Goal: Transaction & Acquisition: Purchase product/service

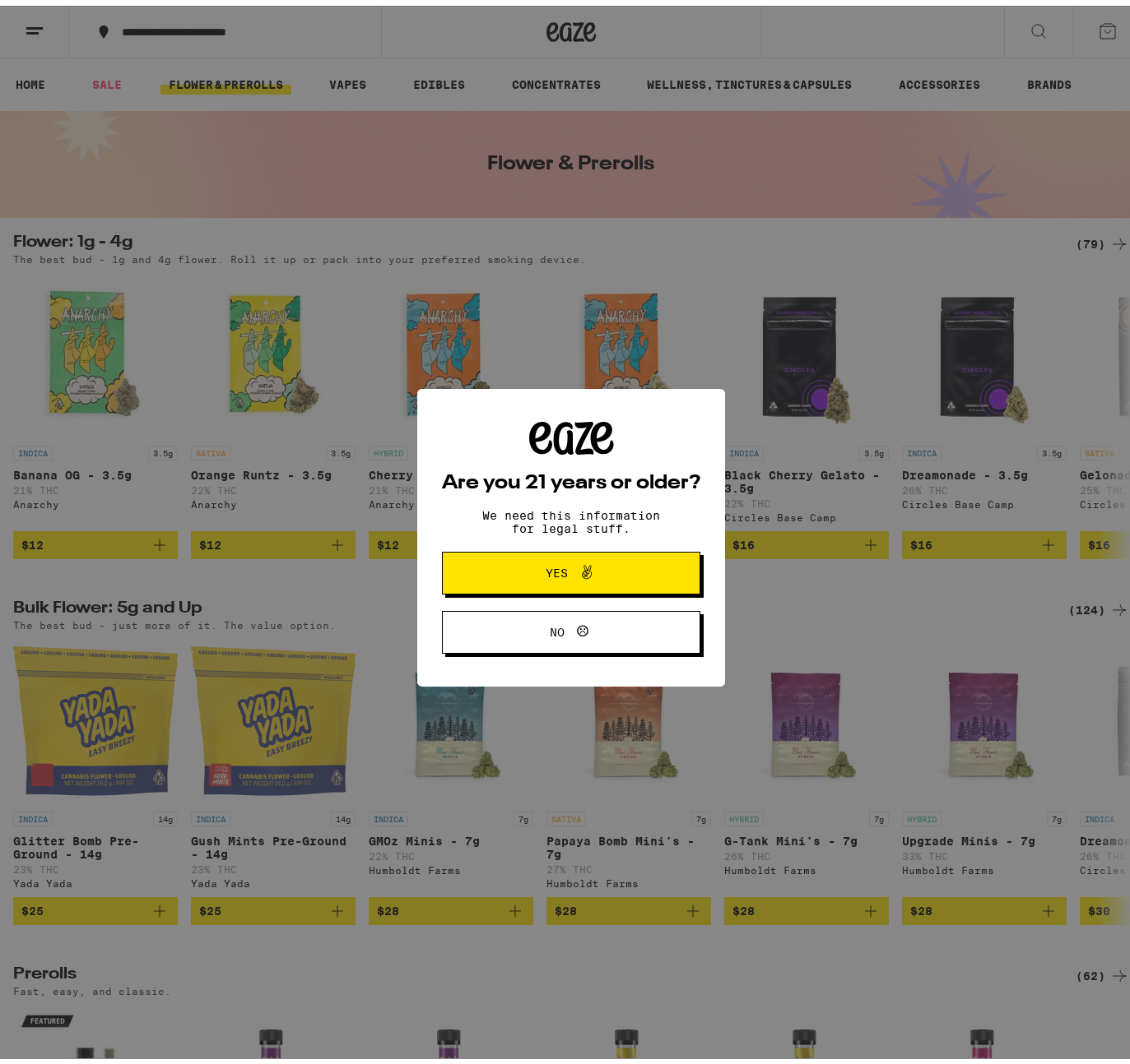
click at [614, 577] on span "Yes" at bounding box center [570, 567] width 125 height 21
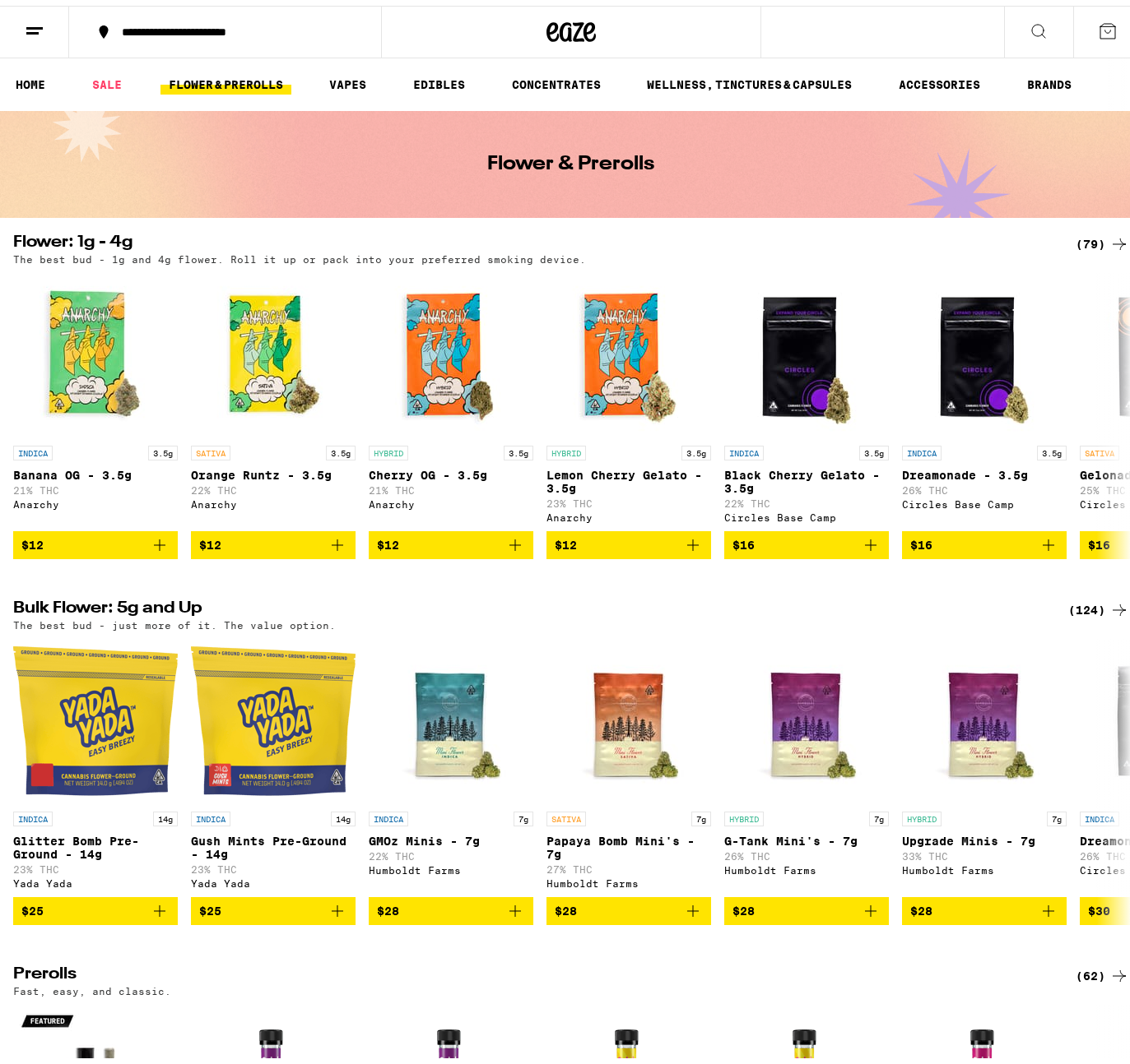
click at [49, 34] on button at bounding box center [34, 27] width 69 height 52
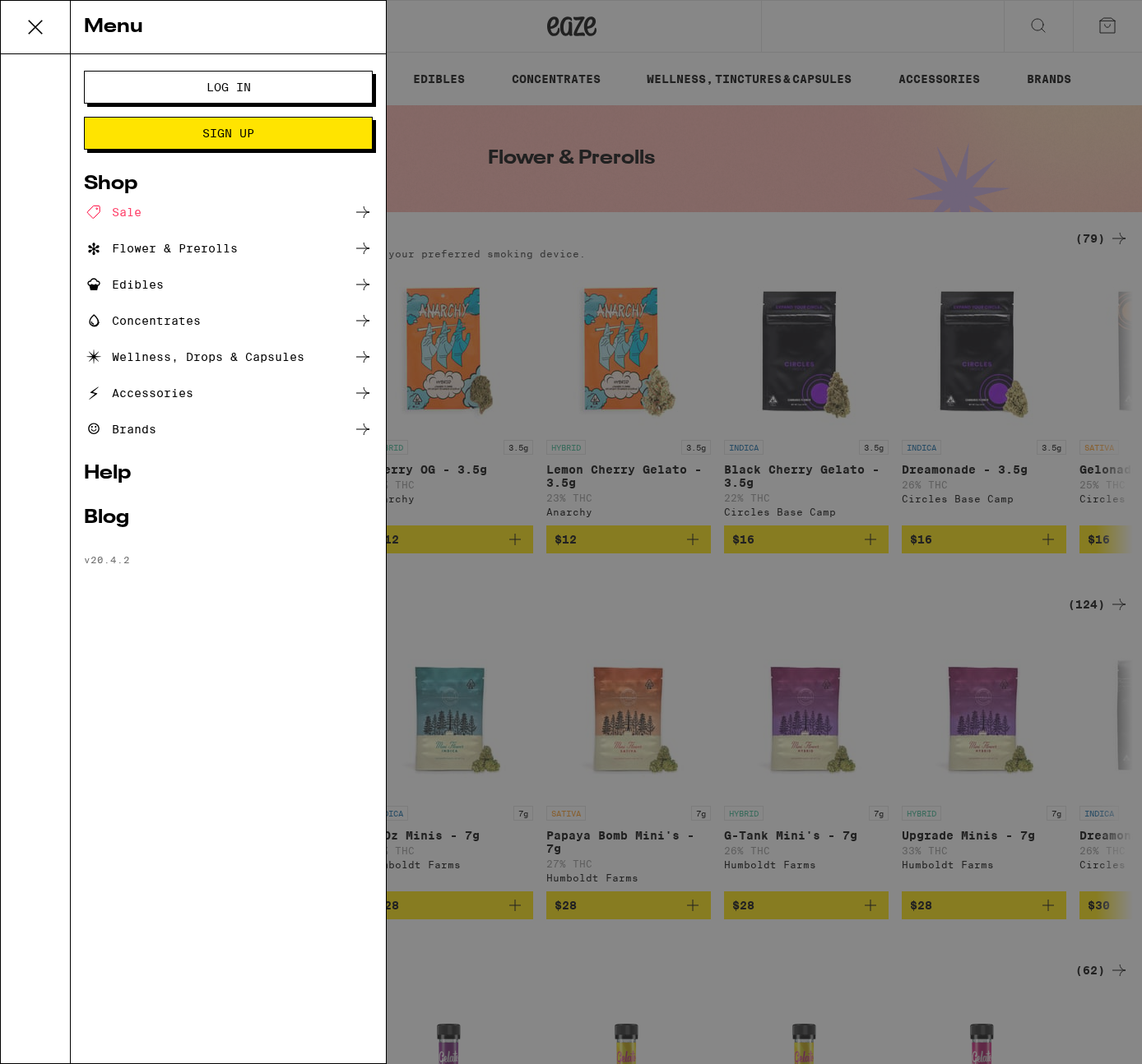
click at [220, 89] on span "Log In" at bounding box center [228, 87] width 45 height 12
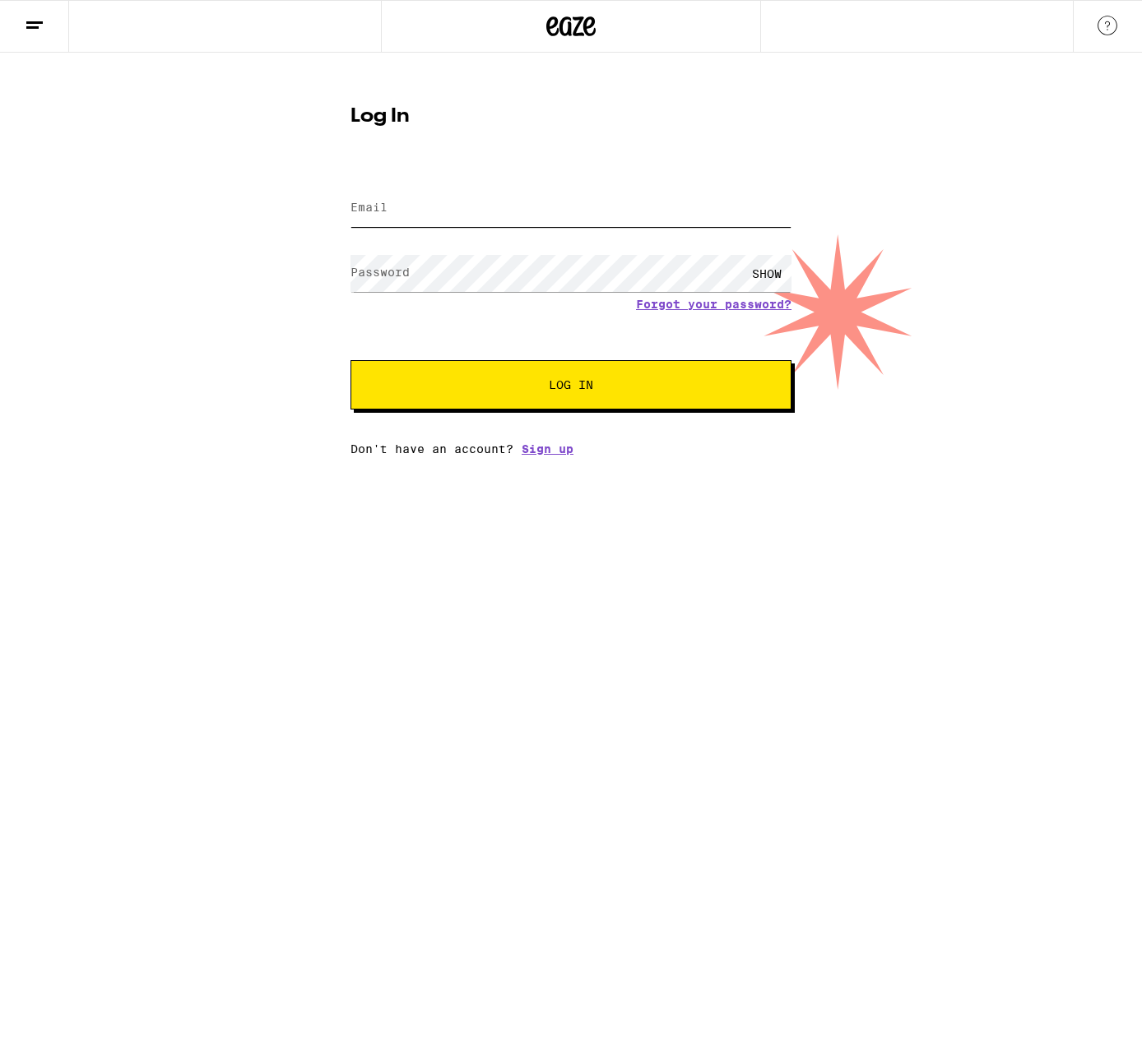
type input "[EMAIL_ADDRESS][DOMAIN_NAME]"
click at [475, 401] on button "Log In" at bounding box center [570, 385] width 441 height 50
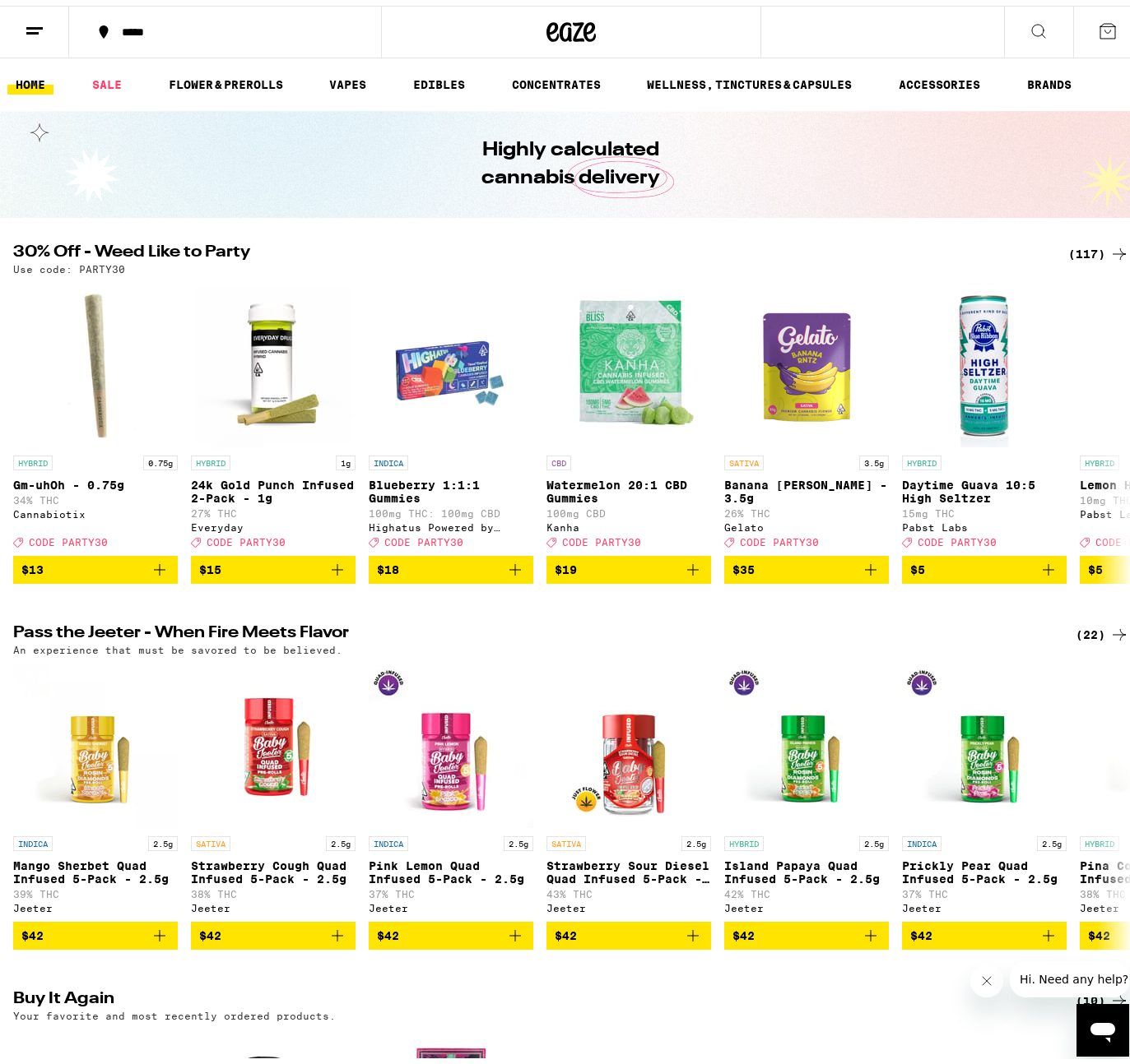
click at [149, 20] on div "*****" at bounding box center [233, 26] width 239 height 12
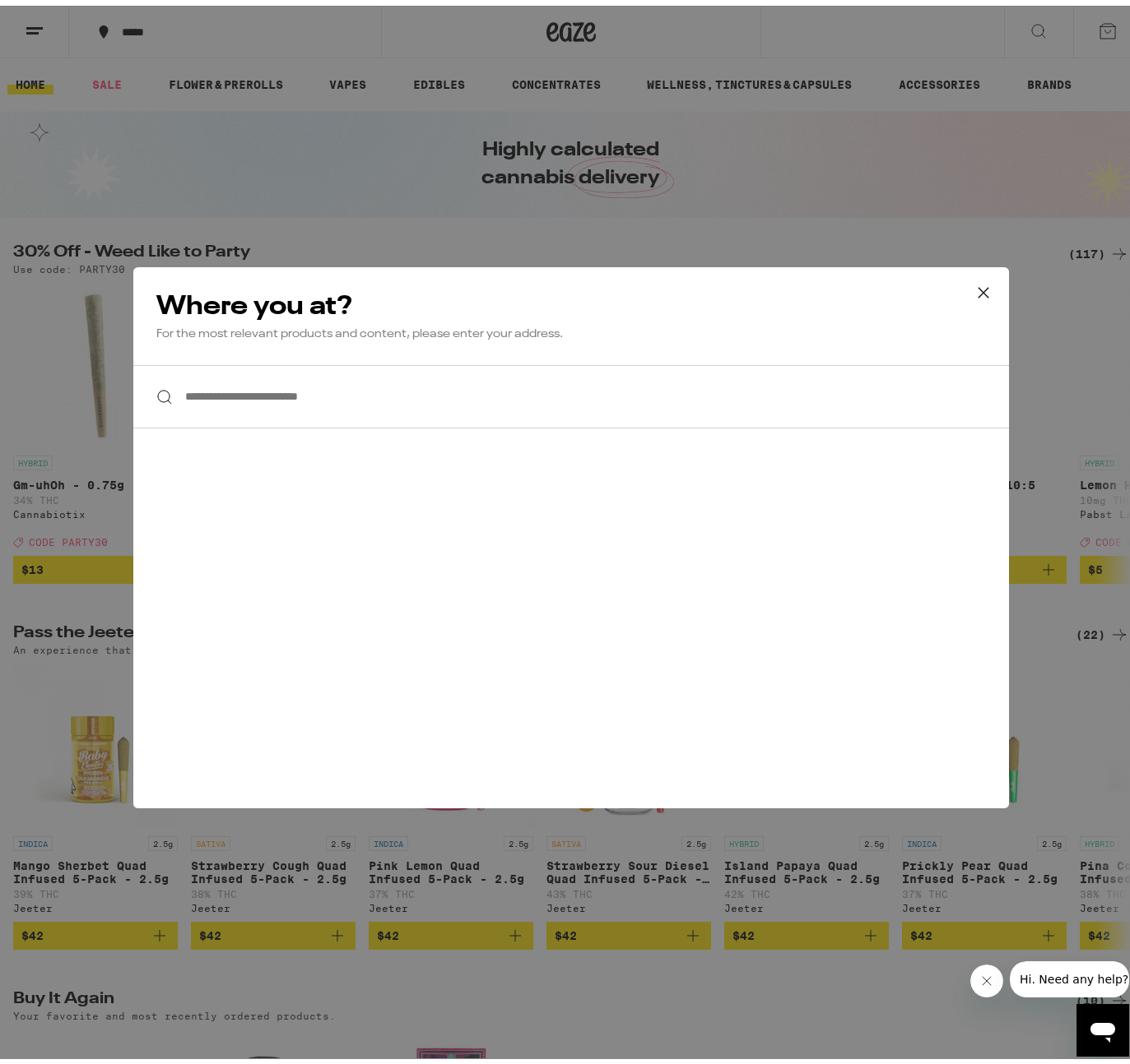
click at [326, 405] on input "**********" at bounding box center [571, 390] width 875 height 63
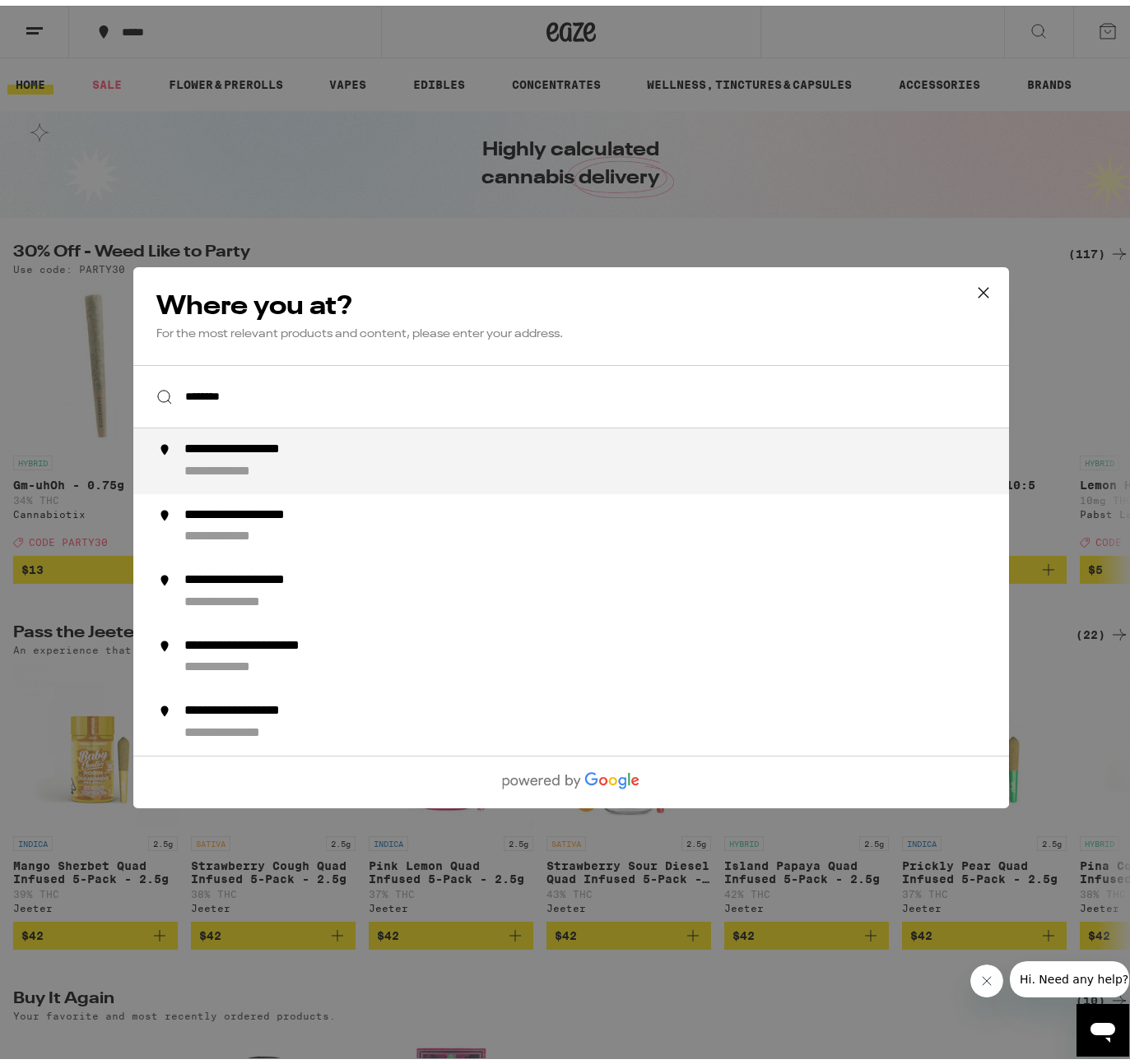
click at [360, 438] on div "**********" at bounding box center [603, 455] width 839 height 39
type input "**********"
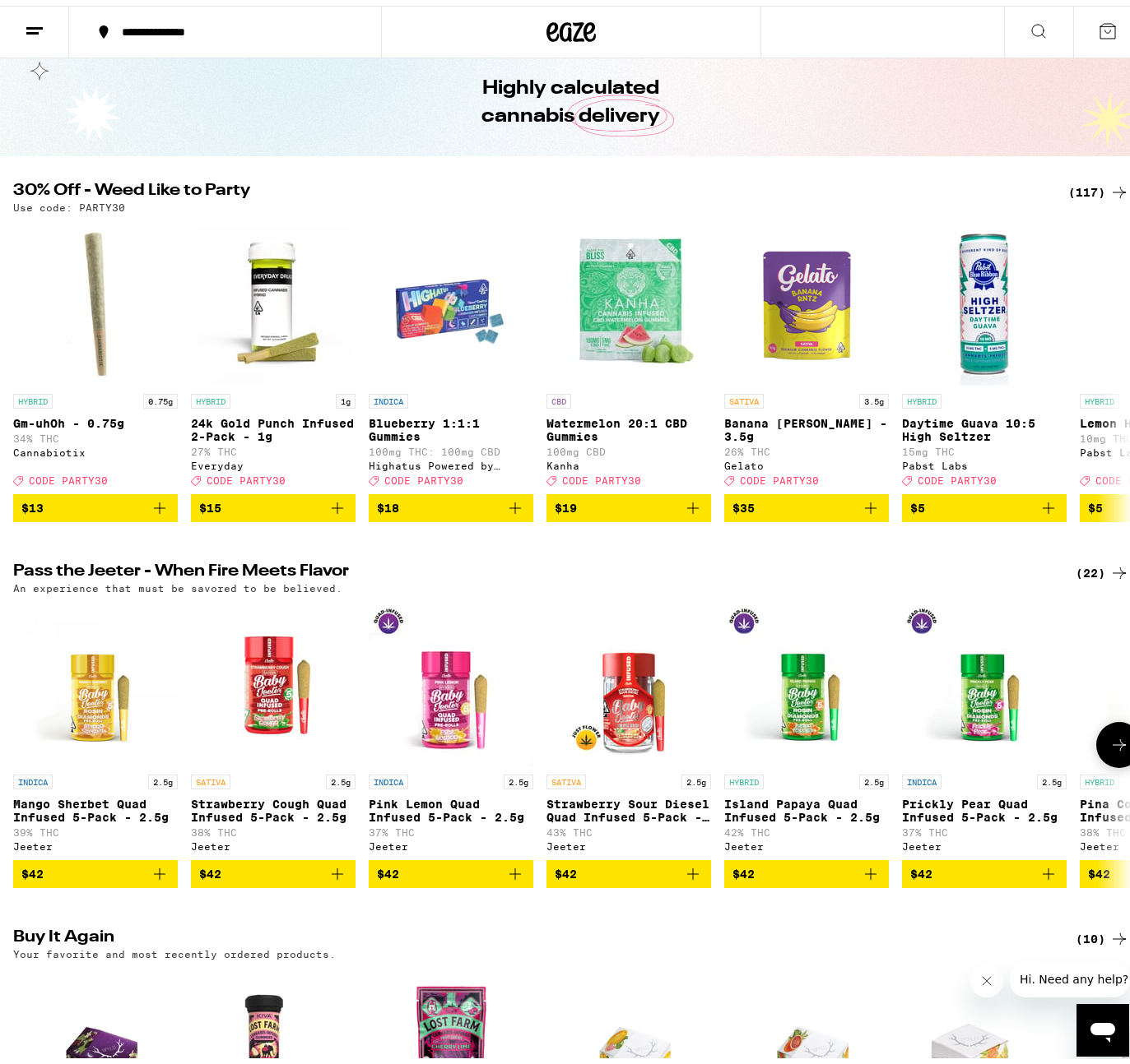
scroll to position [286, 0]
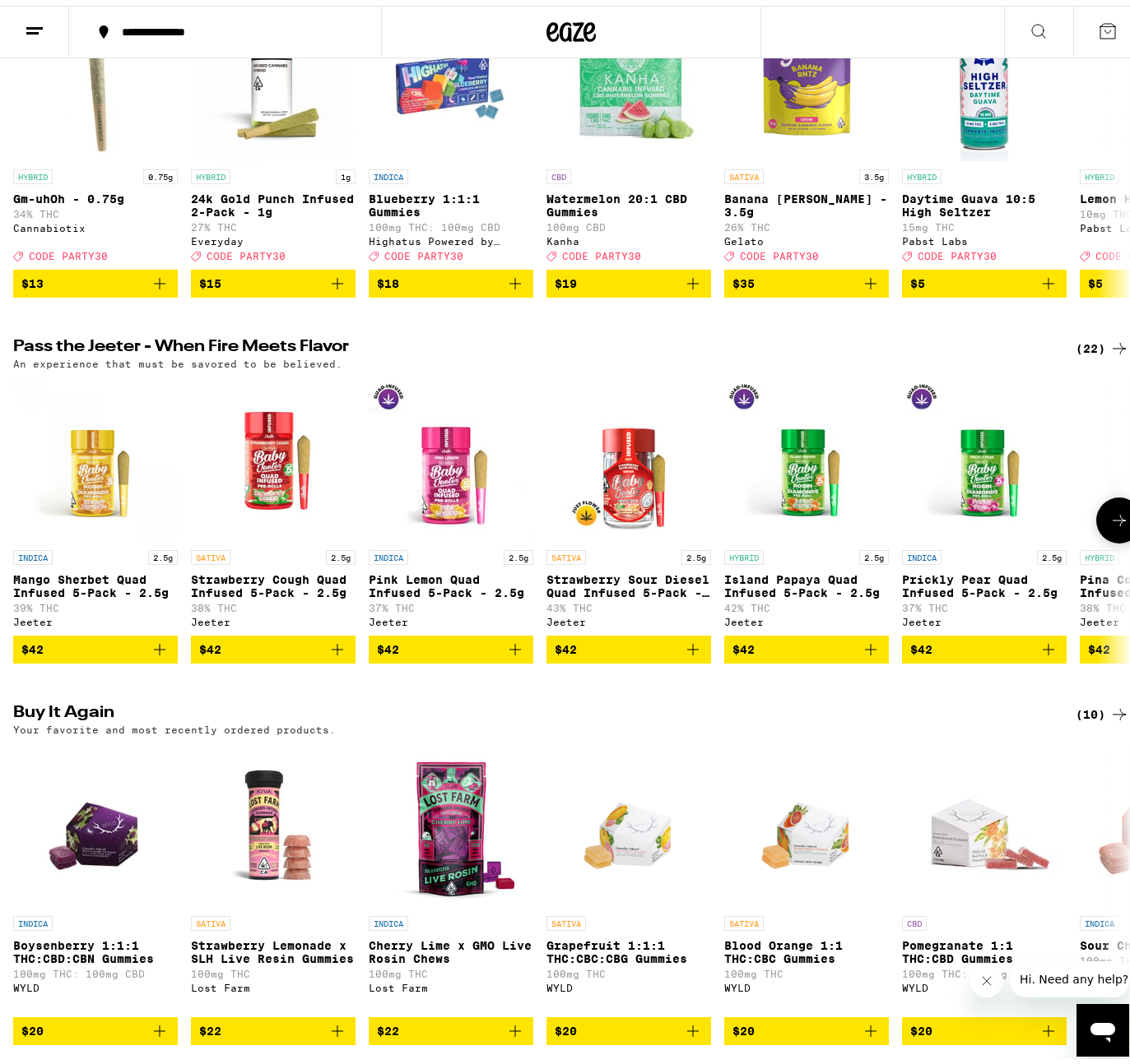
click at [1109, 525] on icon at bounding box center [1119, 515] width 20 height 20
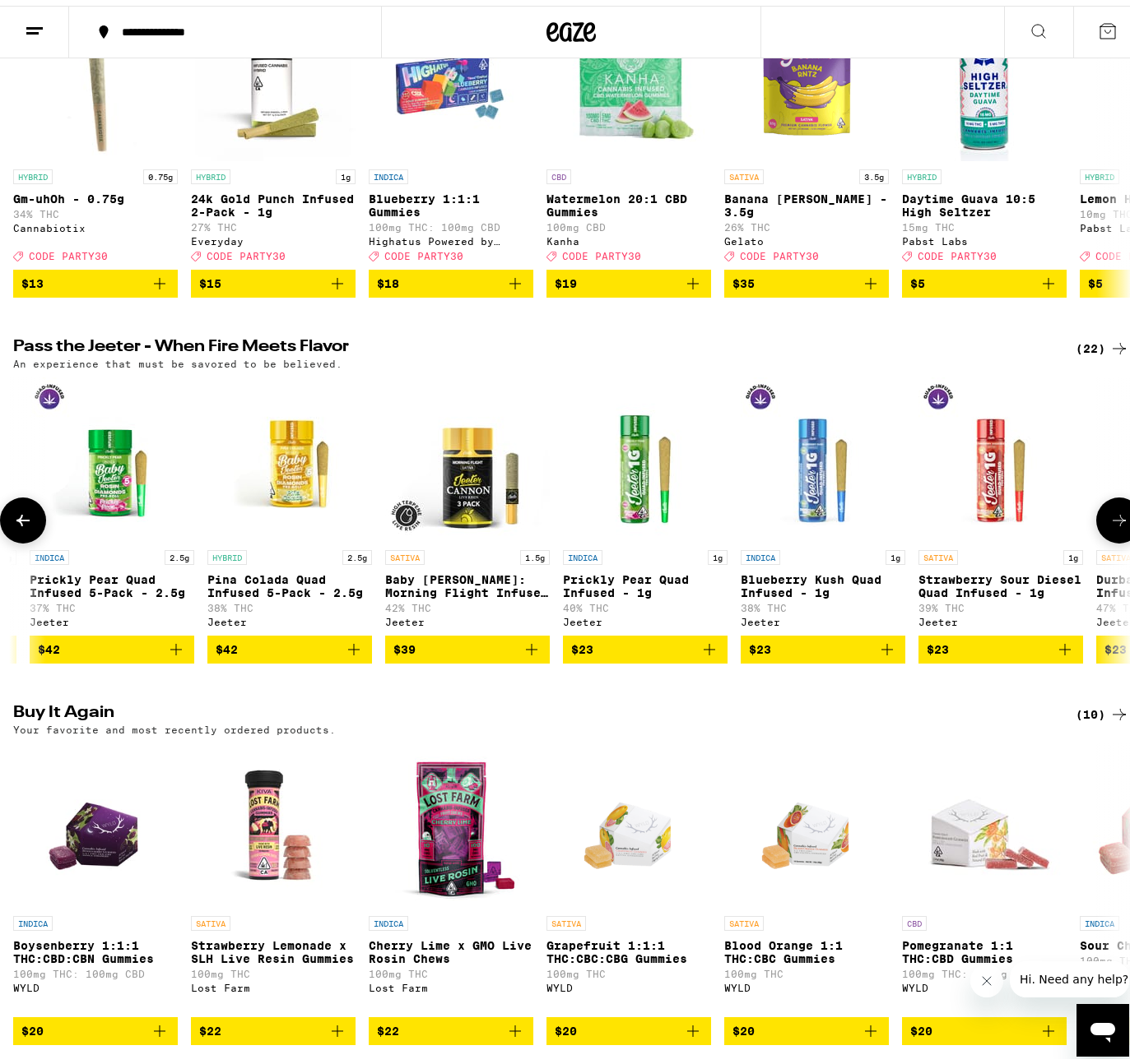
scroll to position [0, 924]
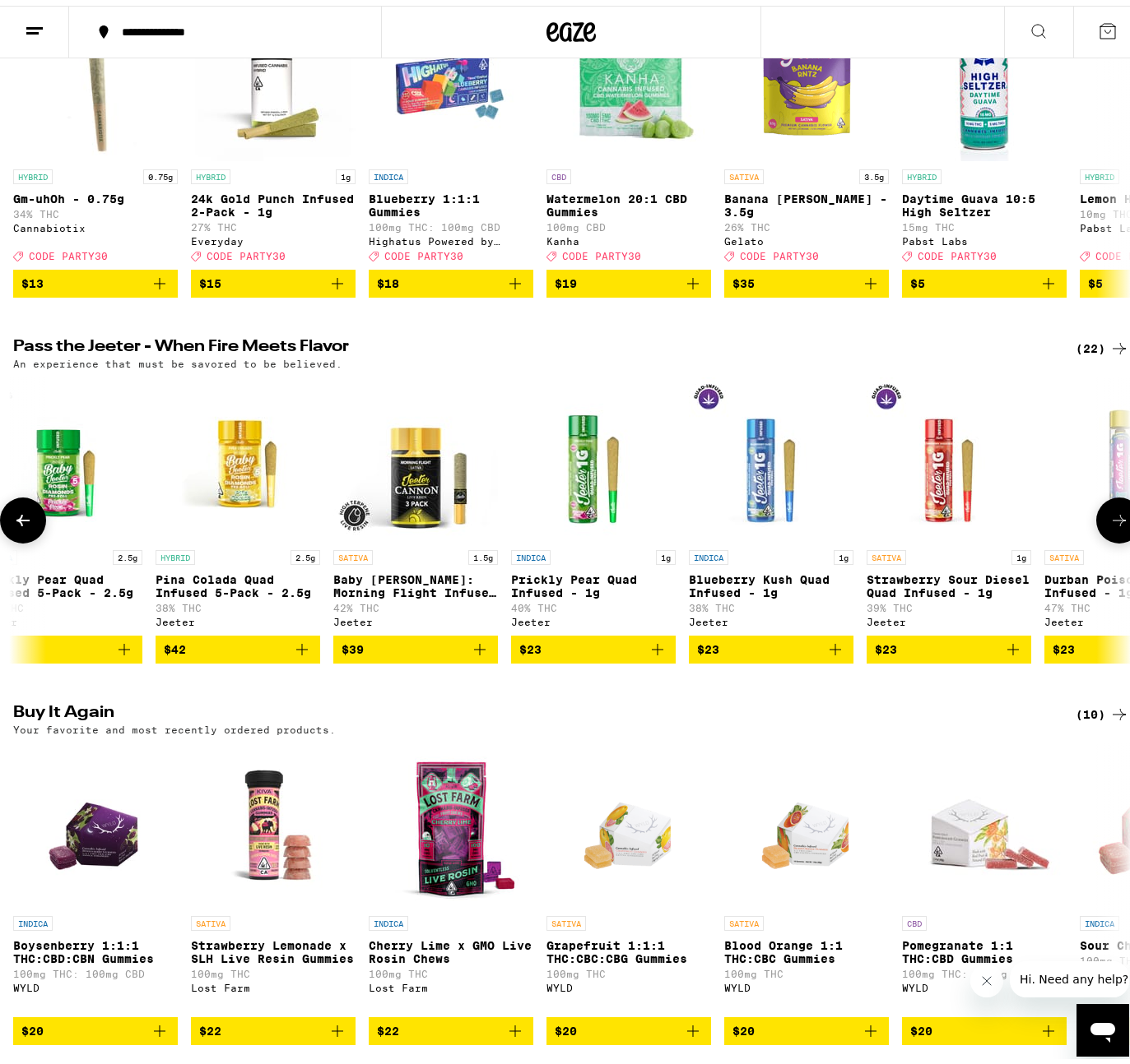
click at [26, 538] on button at bounding box center [23, 515] width 46 height 46
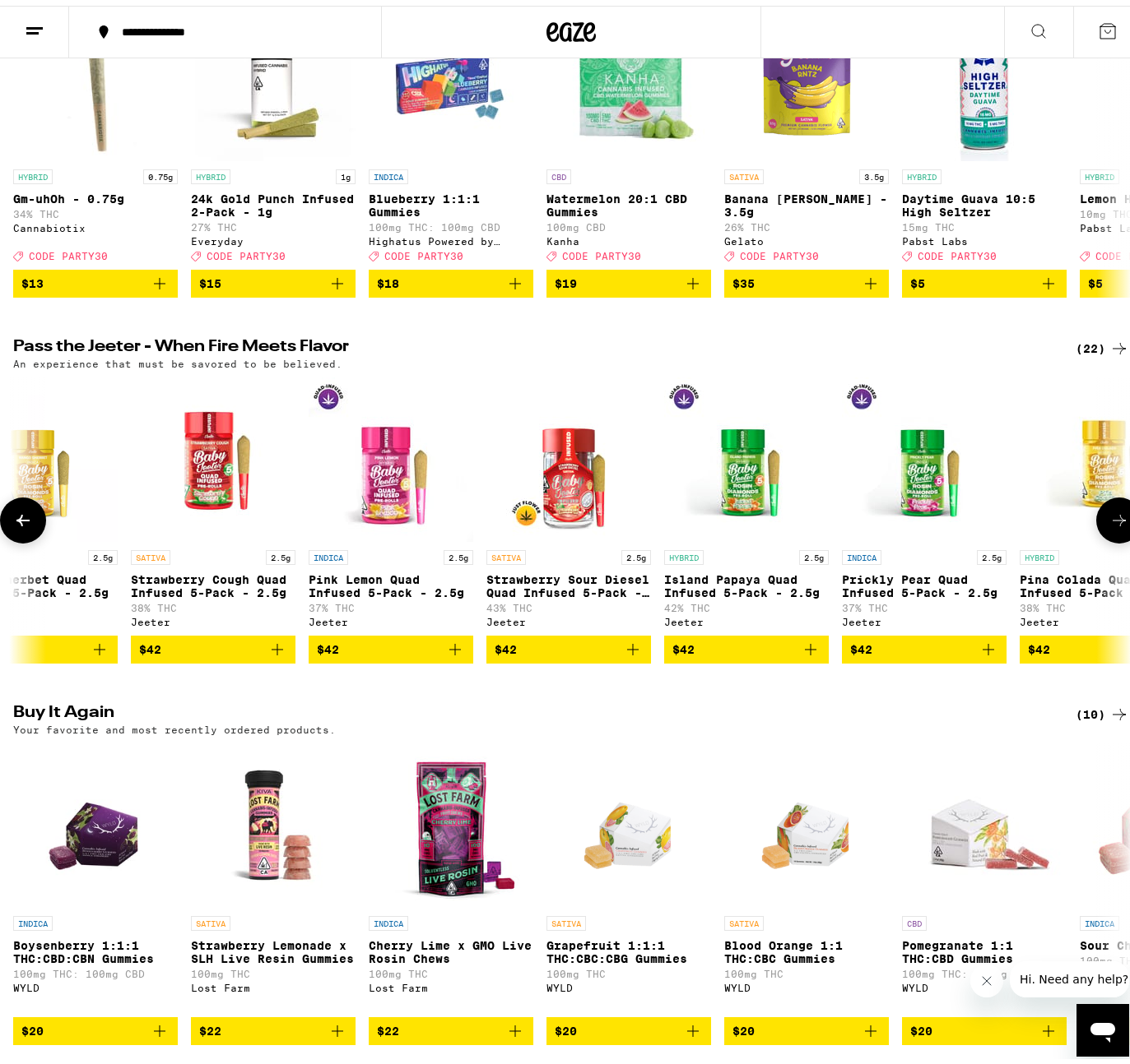
scroll to position [0, 0]
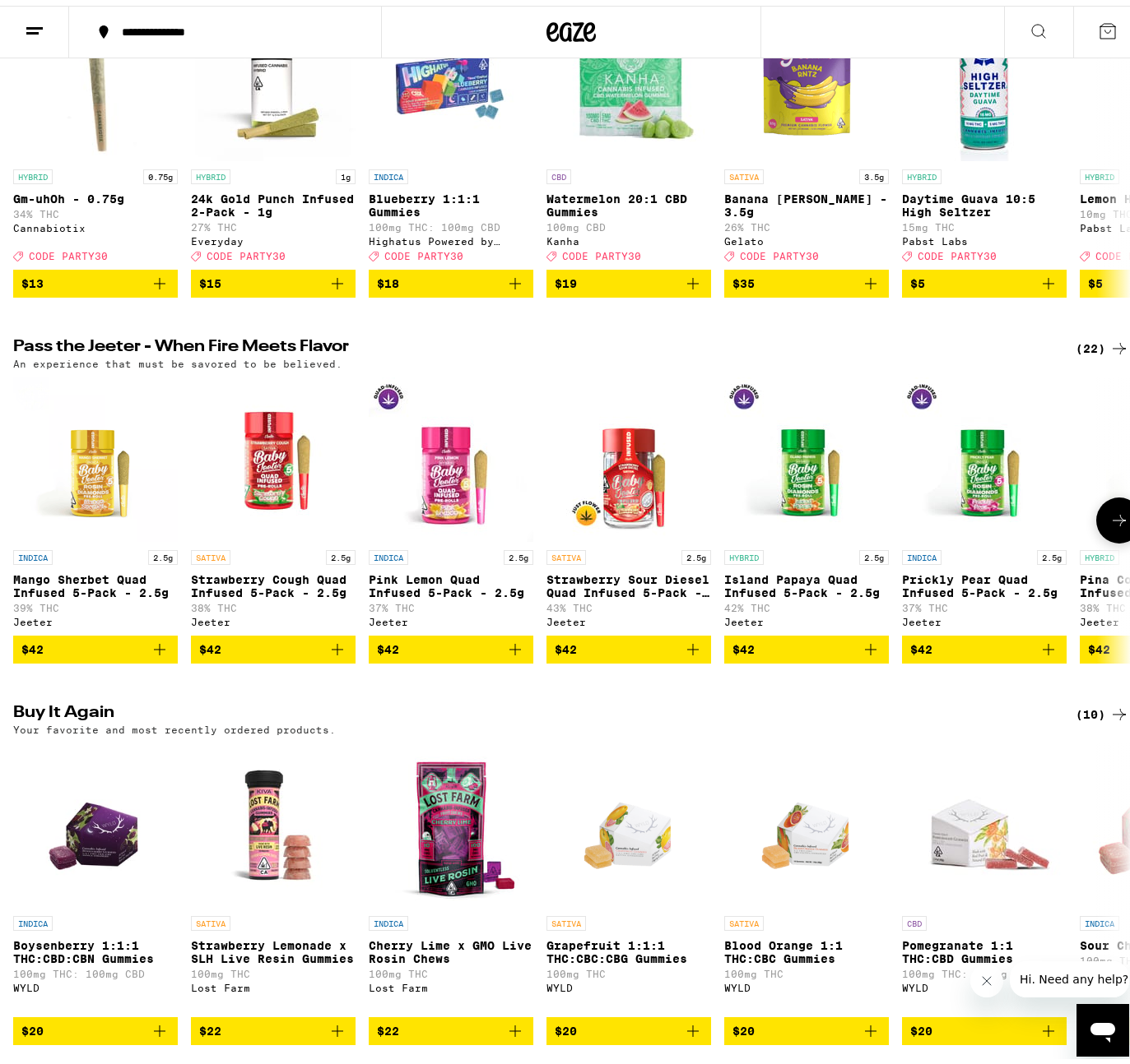
click at [162, 654] on icon "Add to bag" at bounding box center [160, 644] width 20 height 20
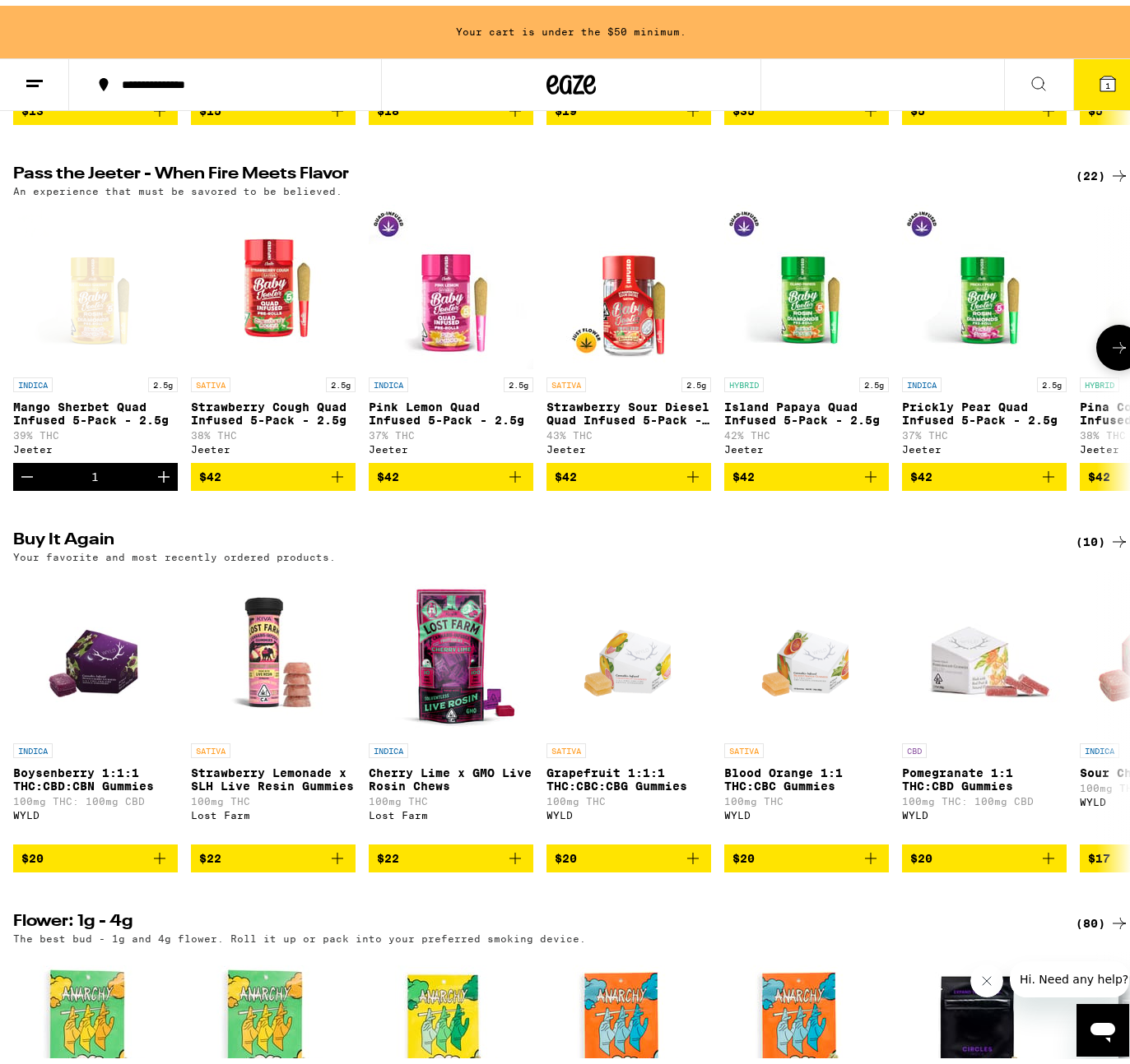
scroll to position [491, 0]
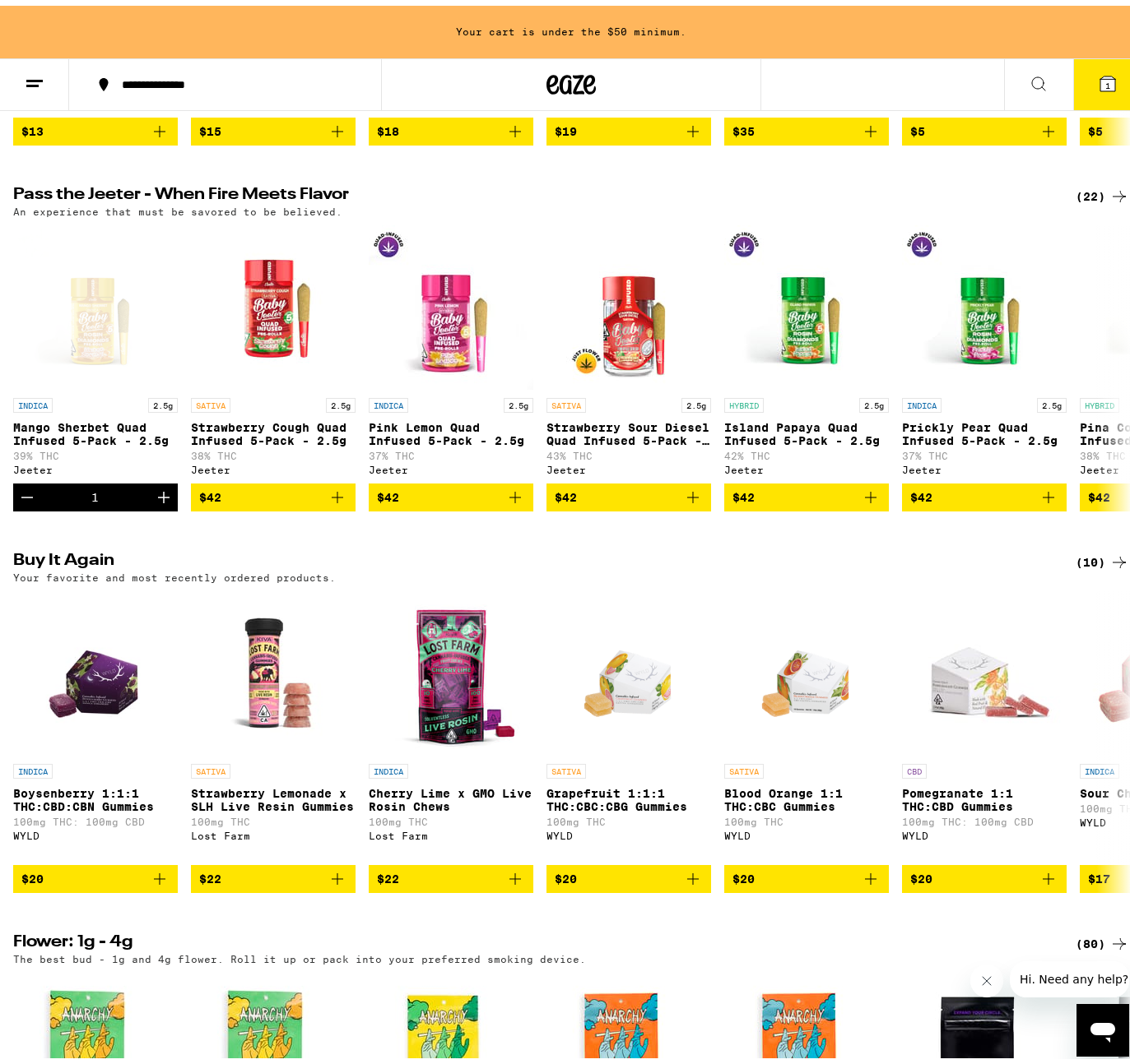
click at [1013, 90] on button at bounding box center [1038, 80] width 69 height 52
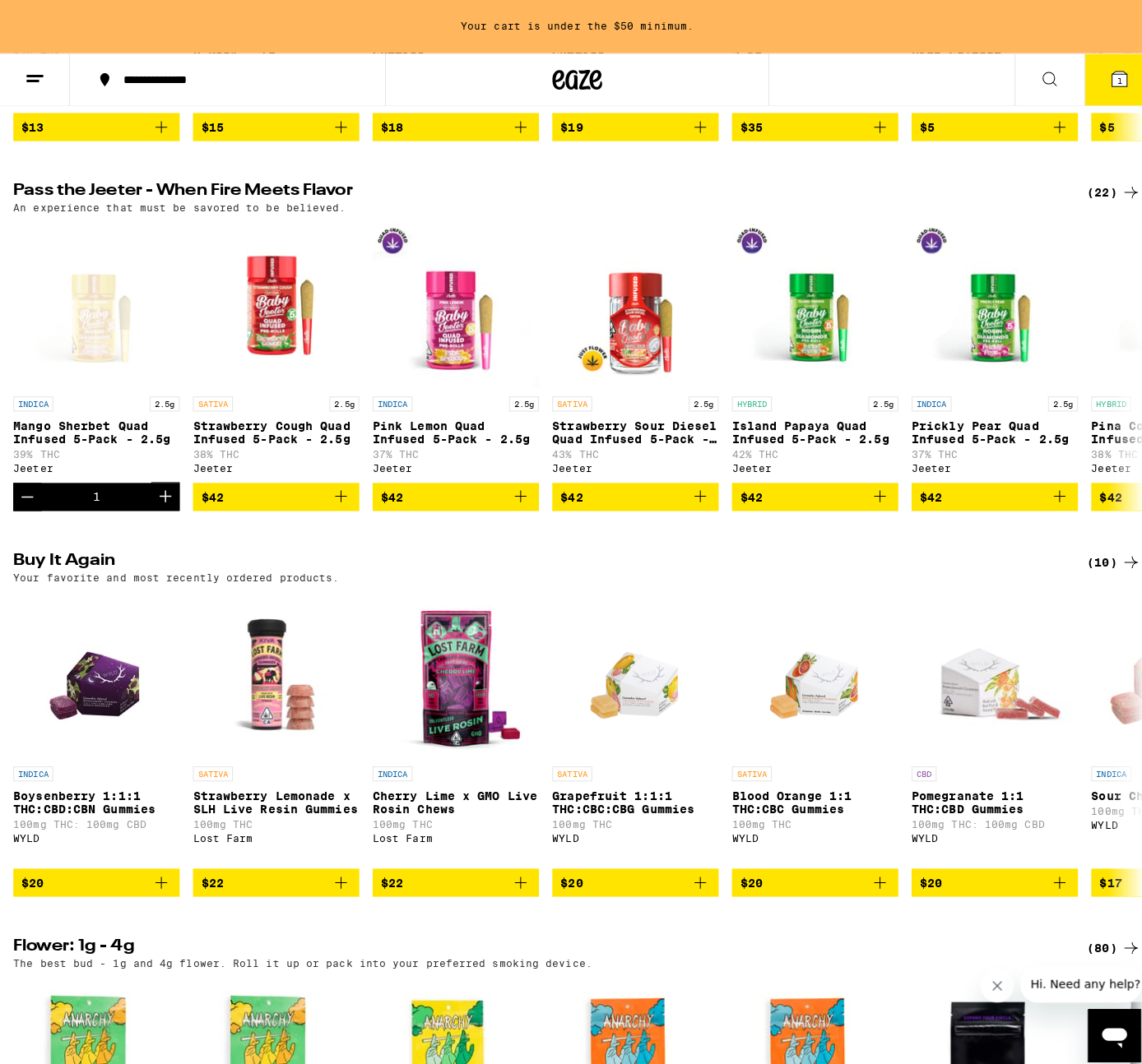
scroll to position [0, 0]
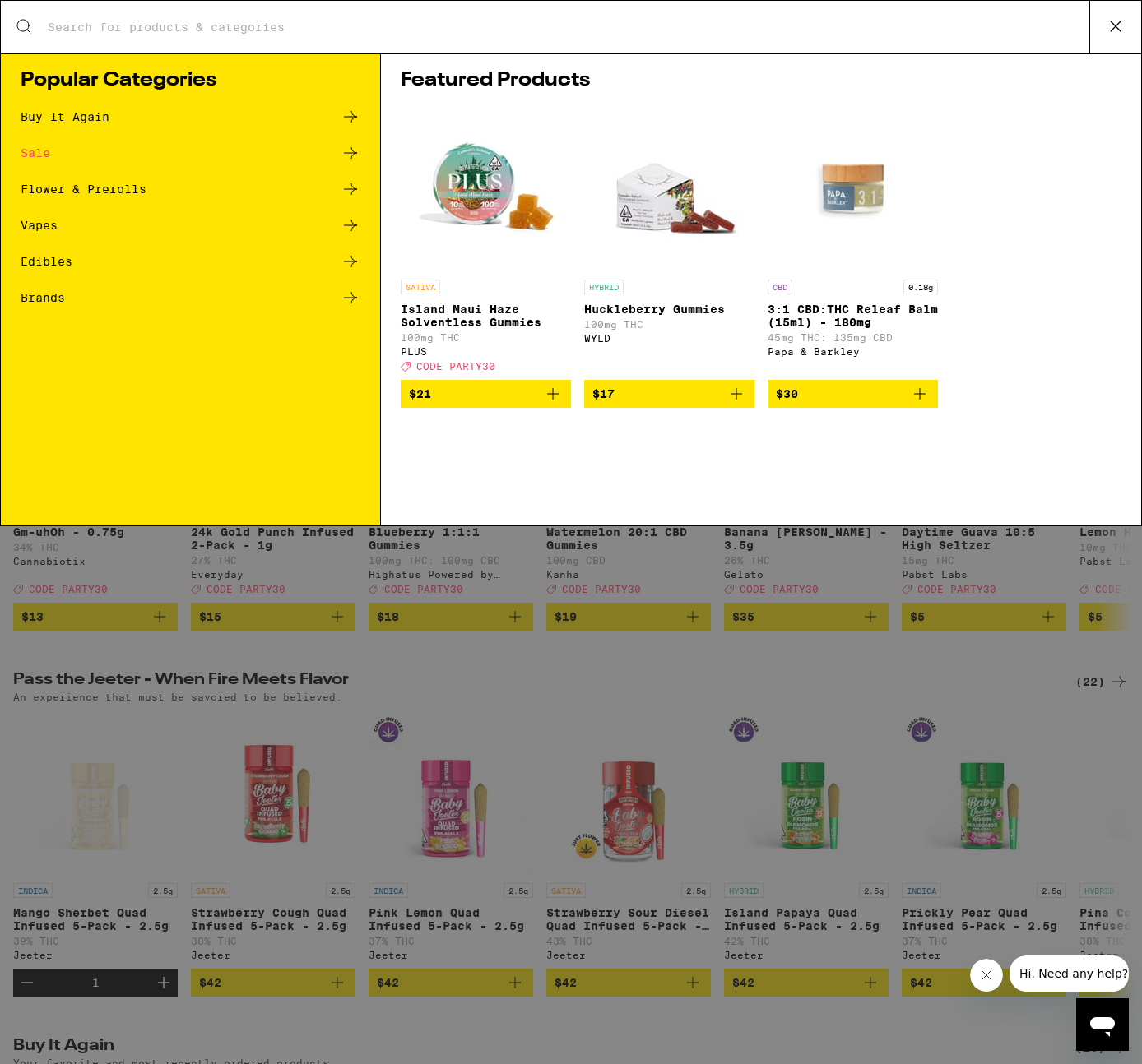
click at [211, 26] on input "Search for Products" at bounding box center [568, 28] width 1042 height 15
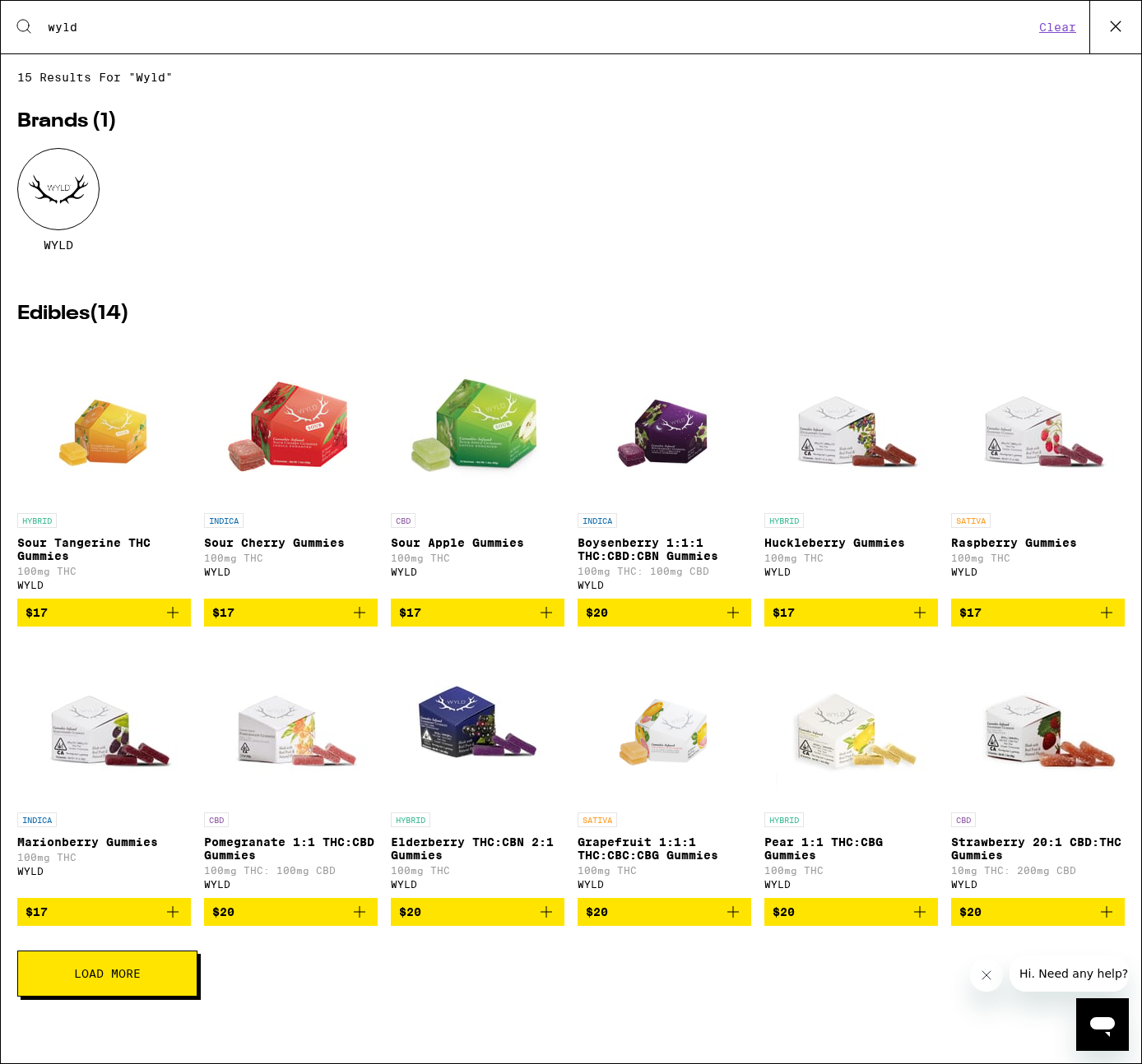
type input "wyld"
click at [102, 997] on button "Load More" at bounding box center [107, 973] width 181 height 46
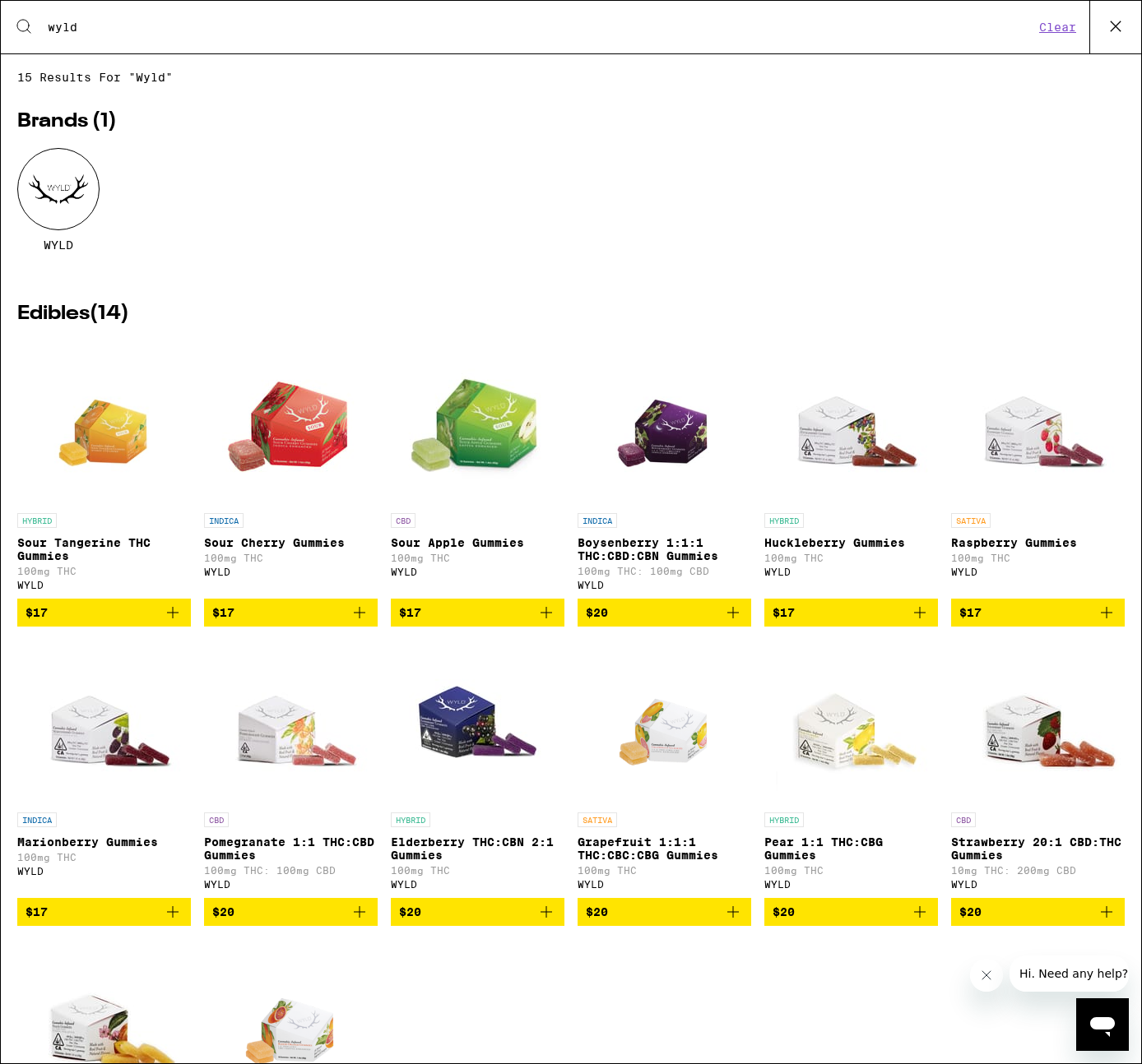
scroll to position [228, 0]
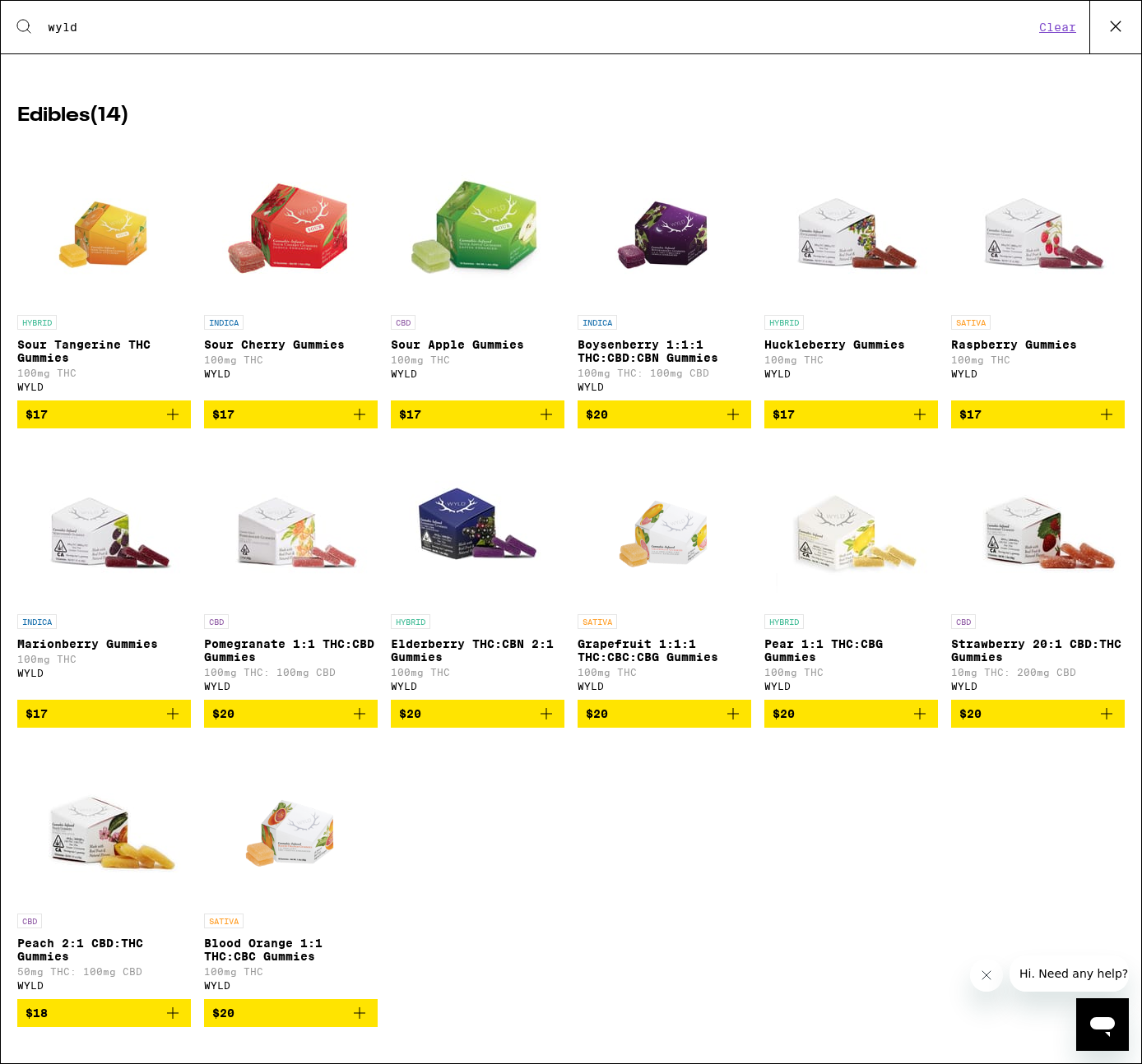
click at [354, 409] on icon "Add to bag" at bounding box center [359, 415] width 12 height 12
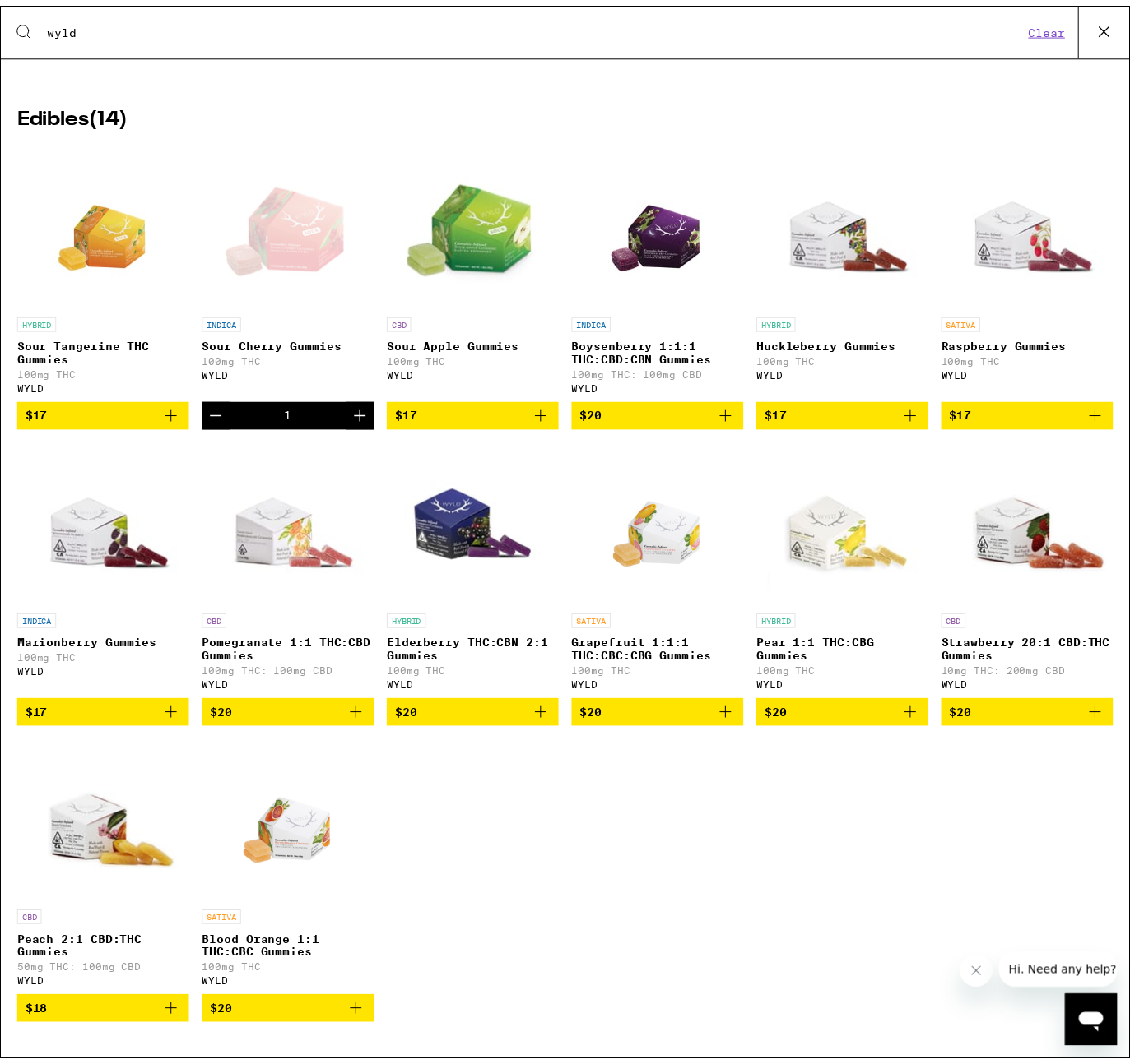
scroll to position [0, 0]
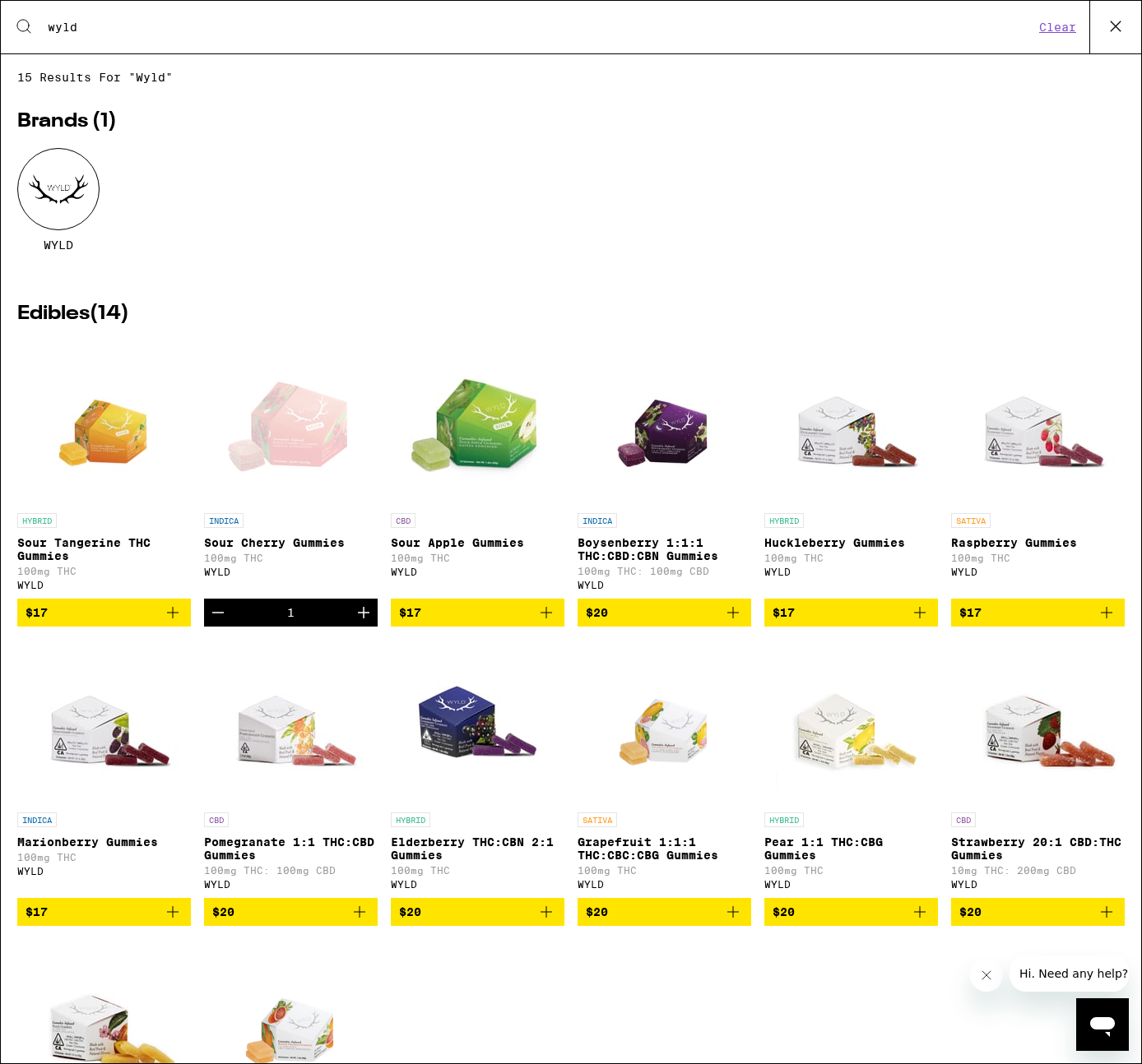
click at [1108, 24] on icon at bounding box center [1115, 26] width 24 height 24
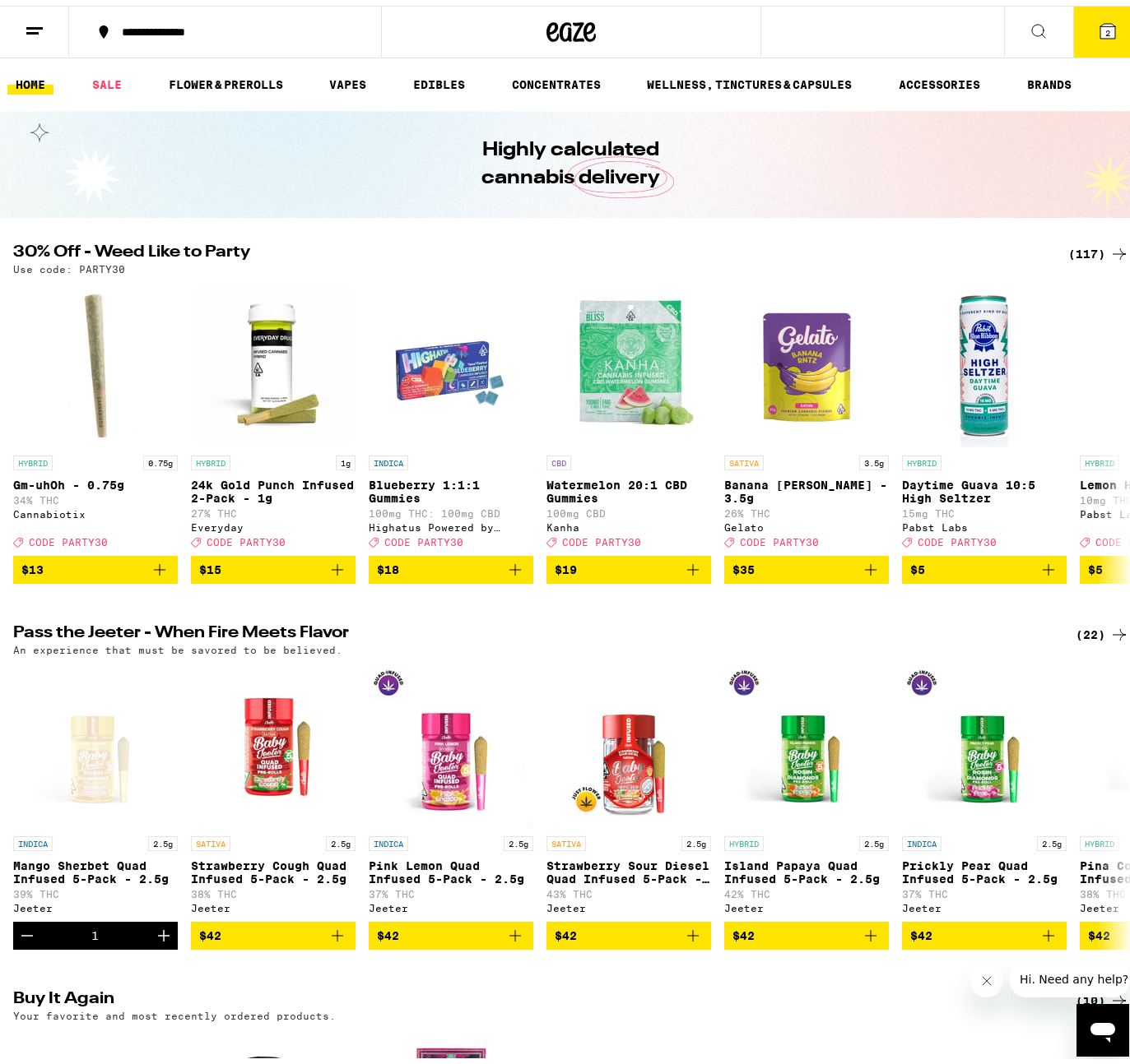
click at [1098, 28] on icon at bounding box center [1108, 26] width 20 height 20
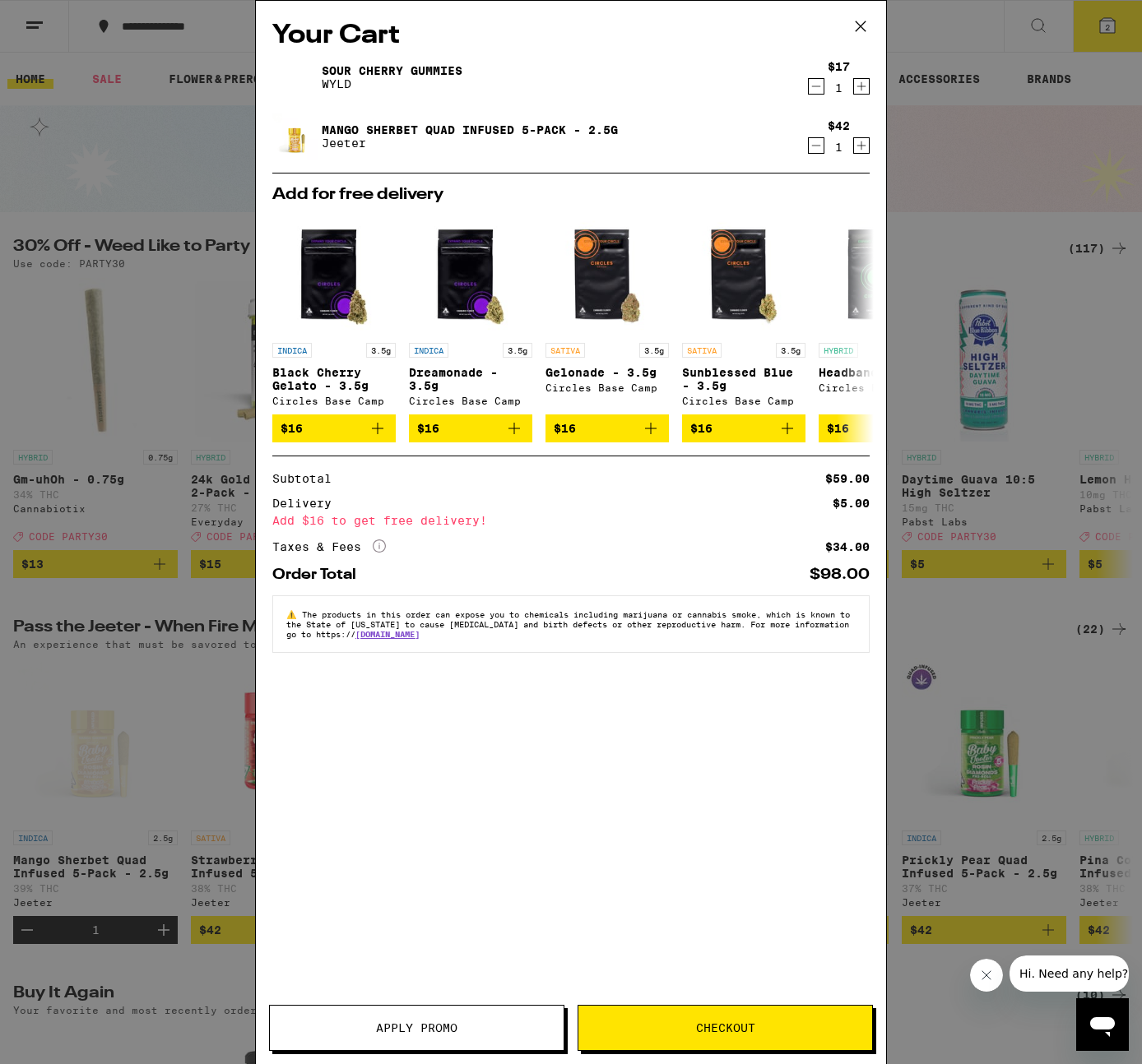
click at [378, 553] on icon "More Info" at bounding box center [380, 547] width 13 height 13
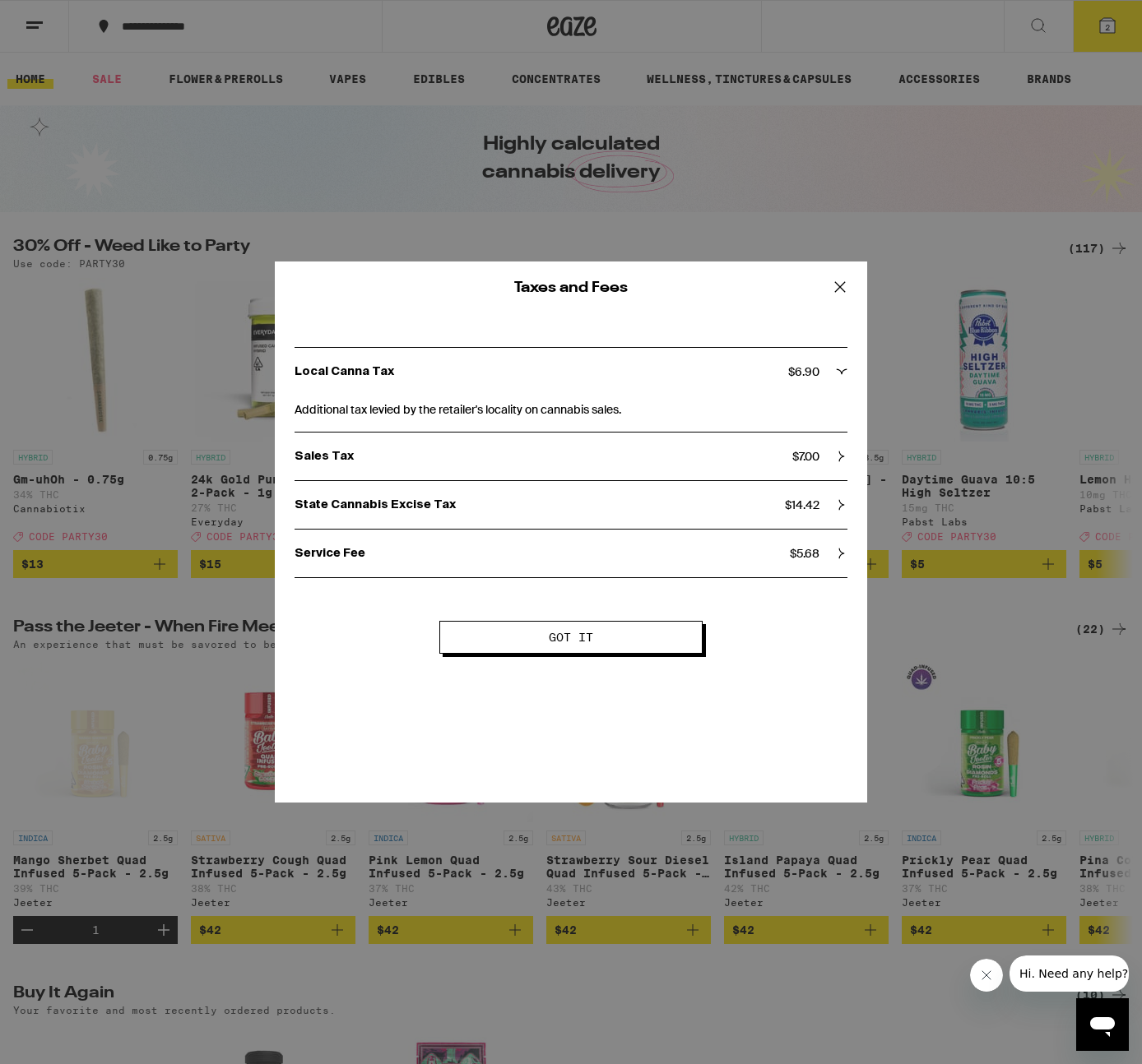
click at [841, 281] on icon at bounding box center [839, 286] width 24 height 24
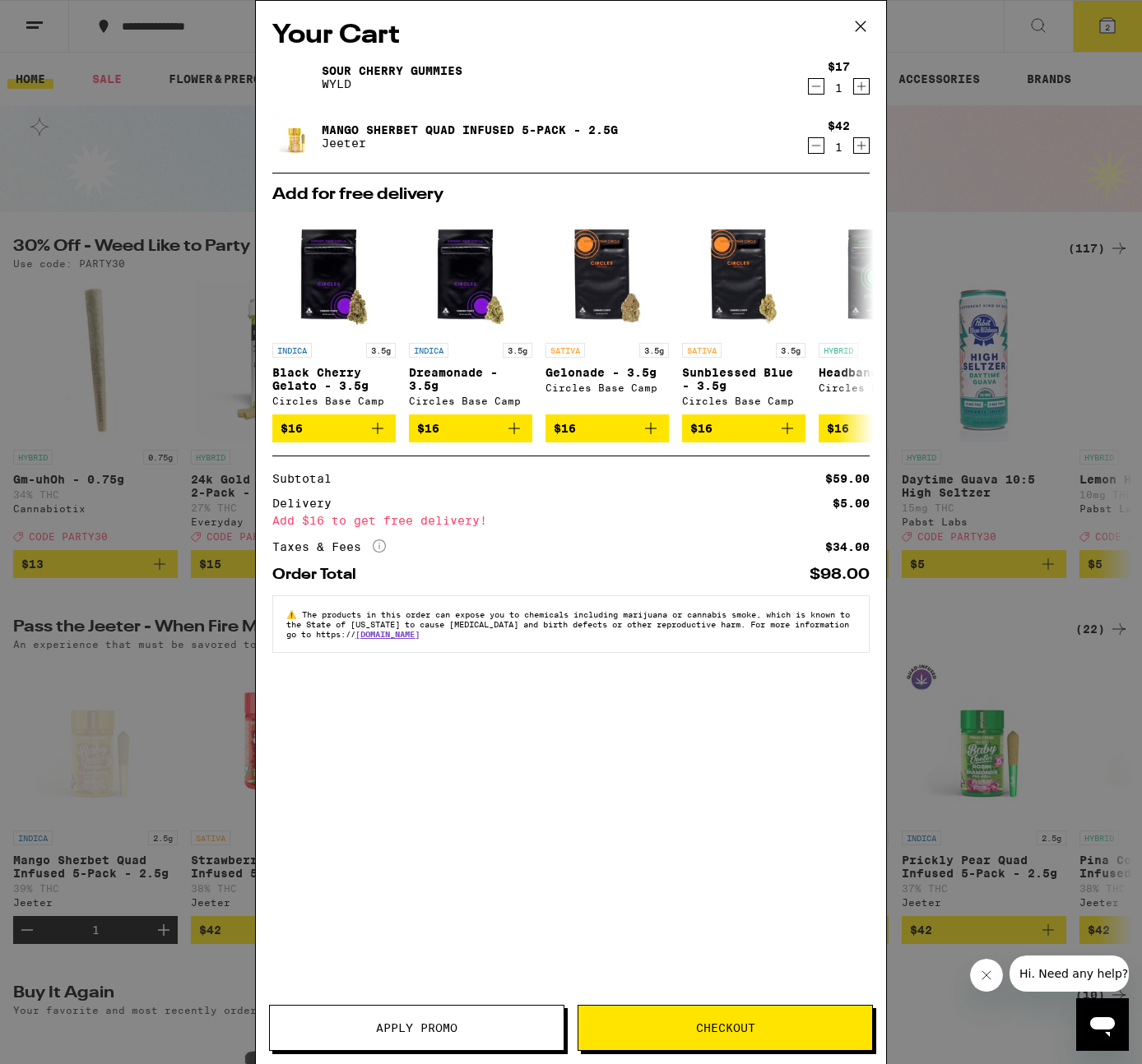
click at [859, 20] on icon at bounding box center [860, 26] width 24 height 24
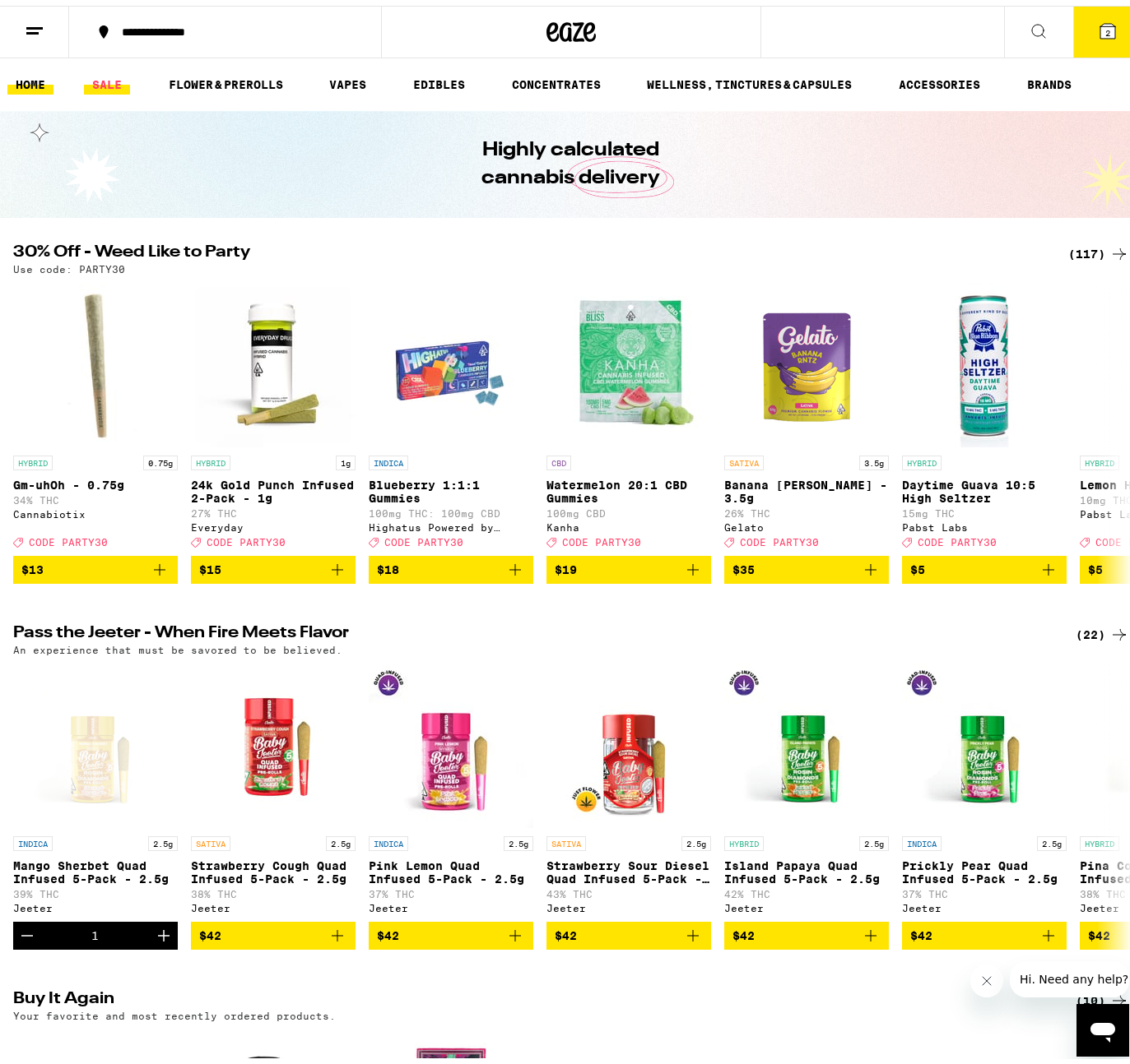
click at [97, 74] on link "SALE" at bounding box center [107, 79] width 46 height 20
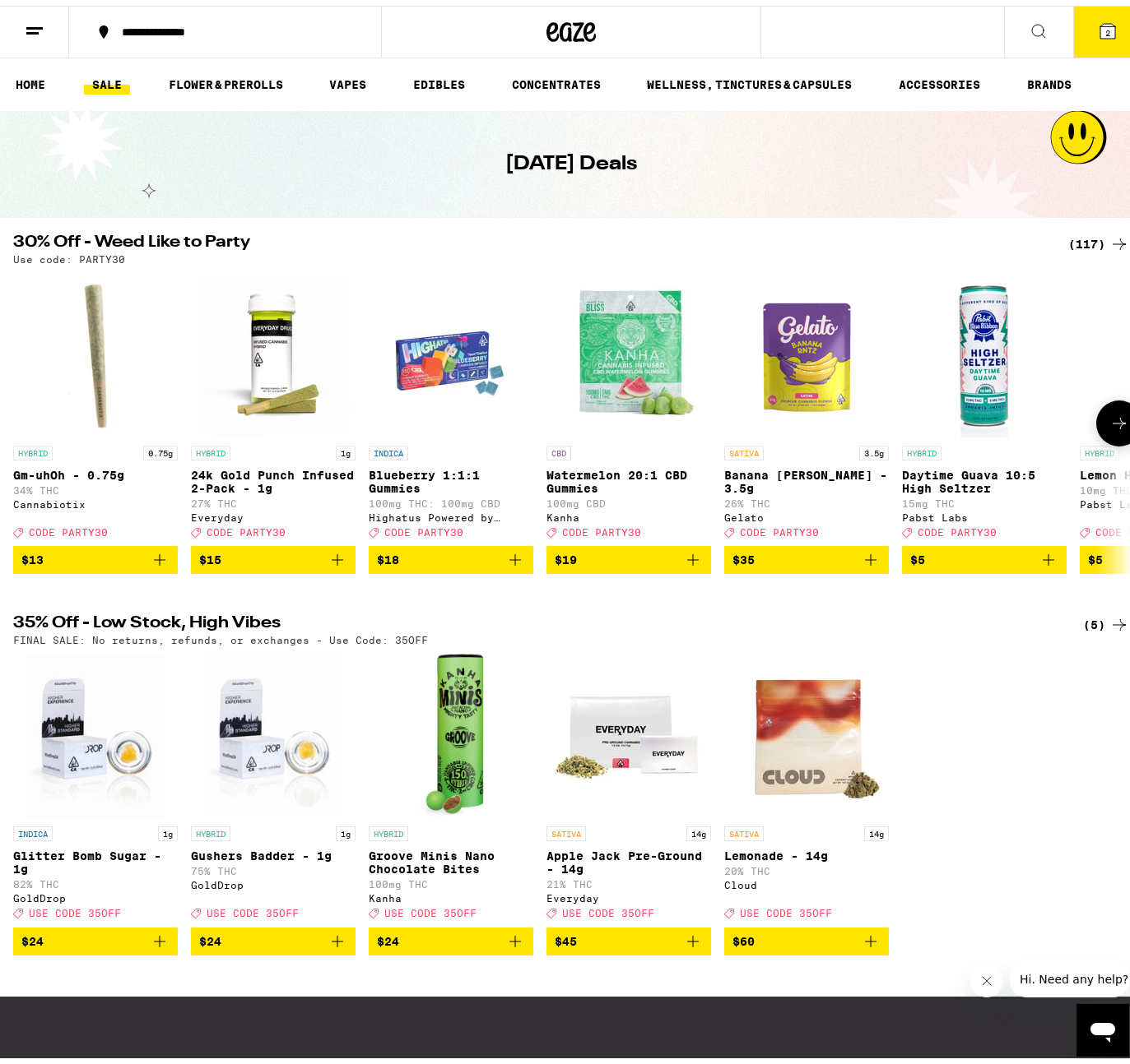
click at [1096, 422] on button at bounding box center [1119, 417] width 46 height 46
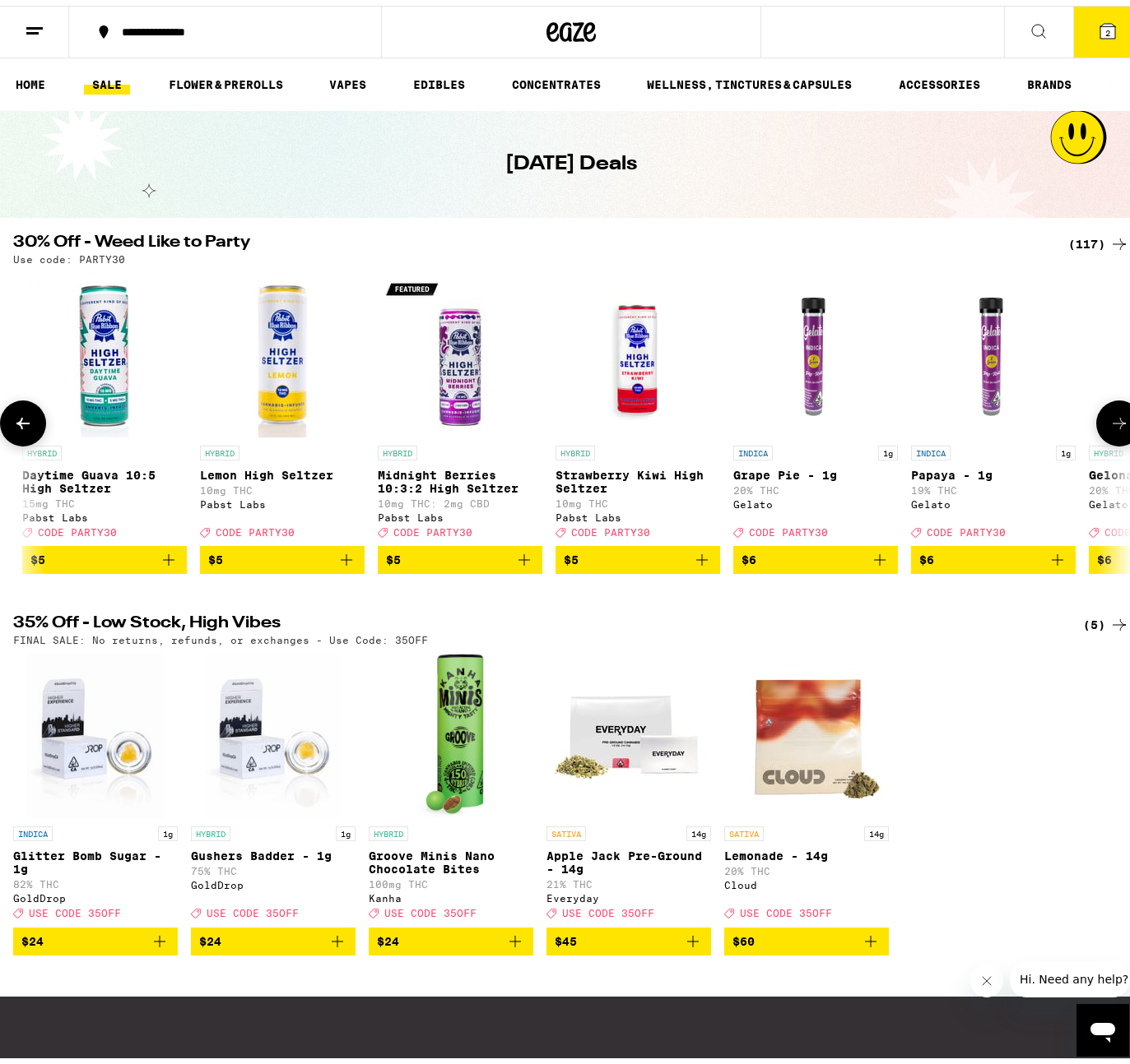
scroll to position [0, 924]
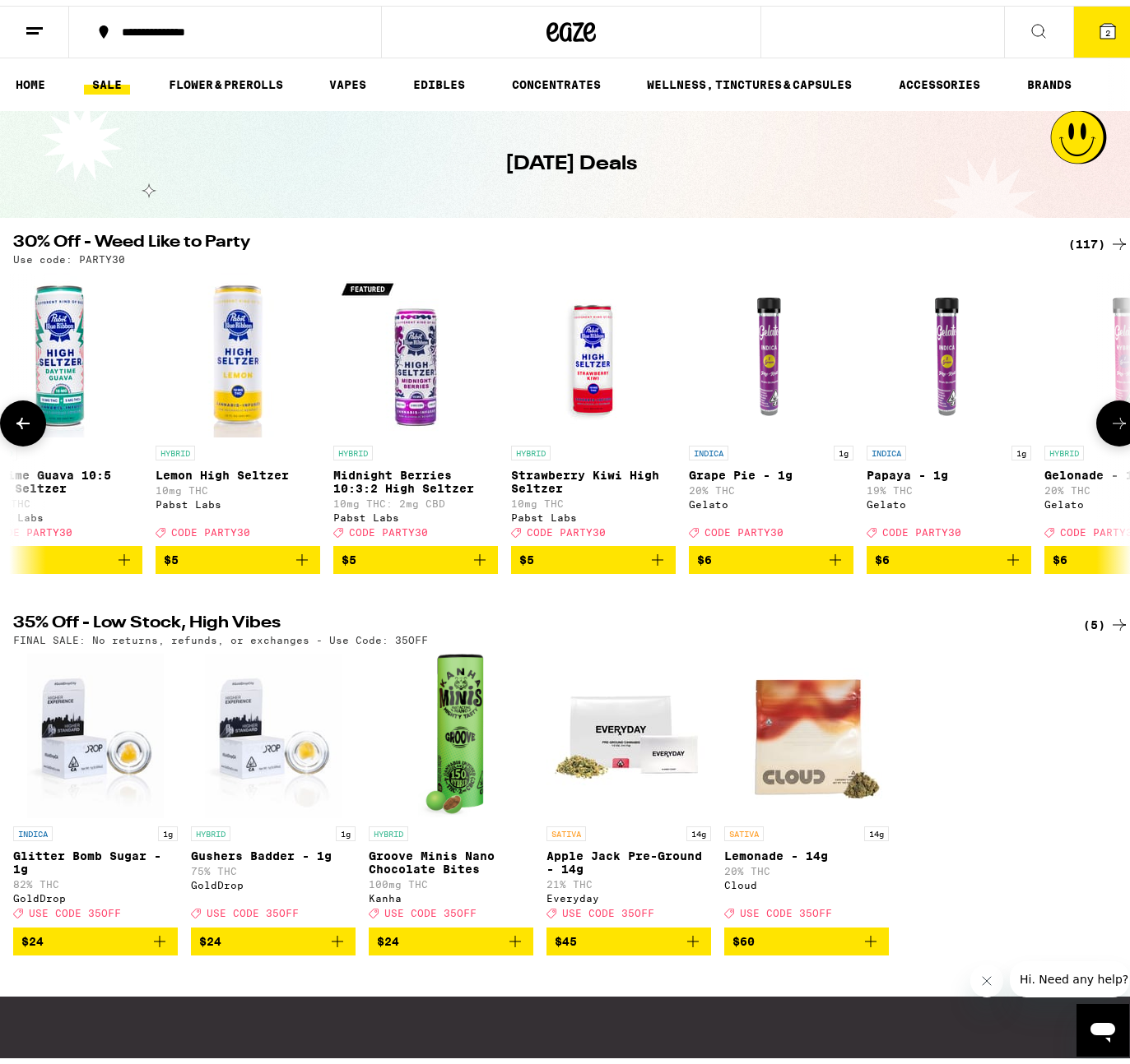
click at [1096, 422] on button at bounding box center [1119, 417] width 46 height 46
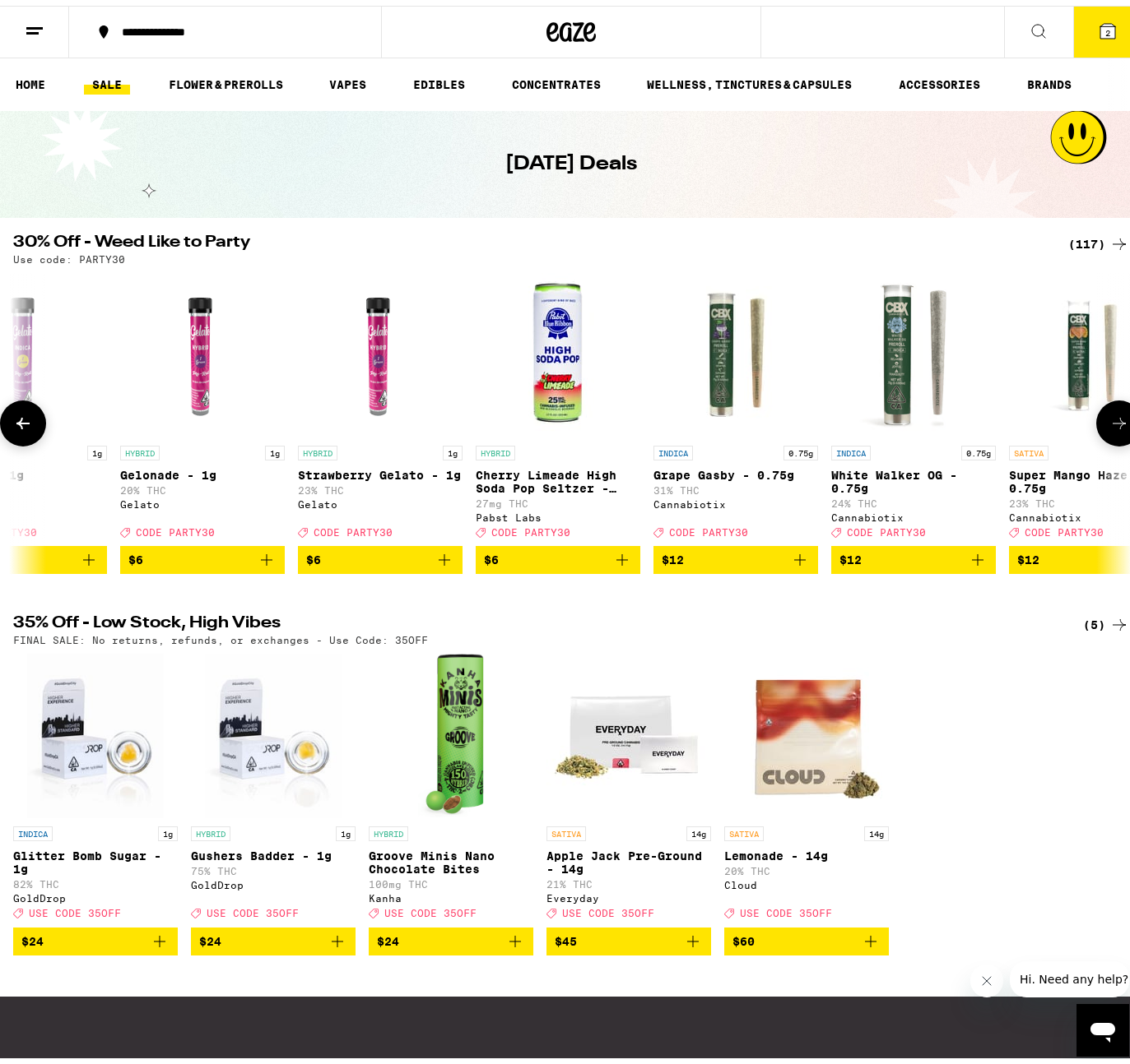
click at [1096, 422] on button at bounding box center [1119, 417] width 46 height 46
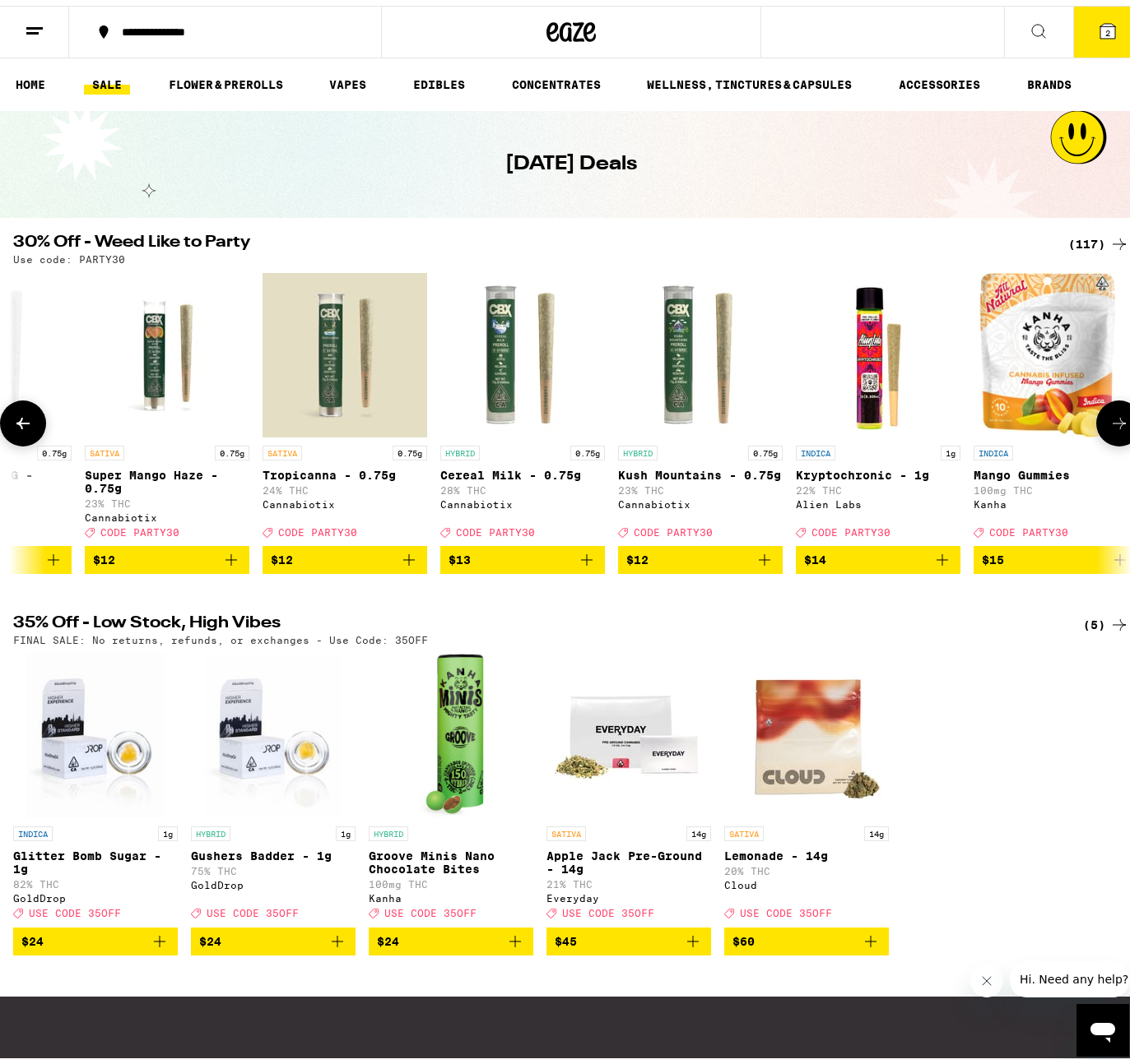
click at [1096, 422] on button at bounding box center [1119, 417] width 46 height 46
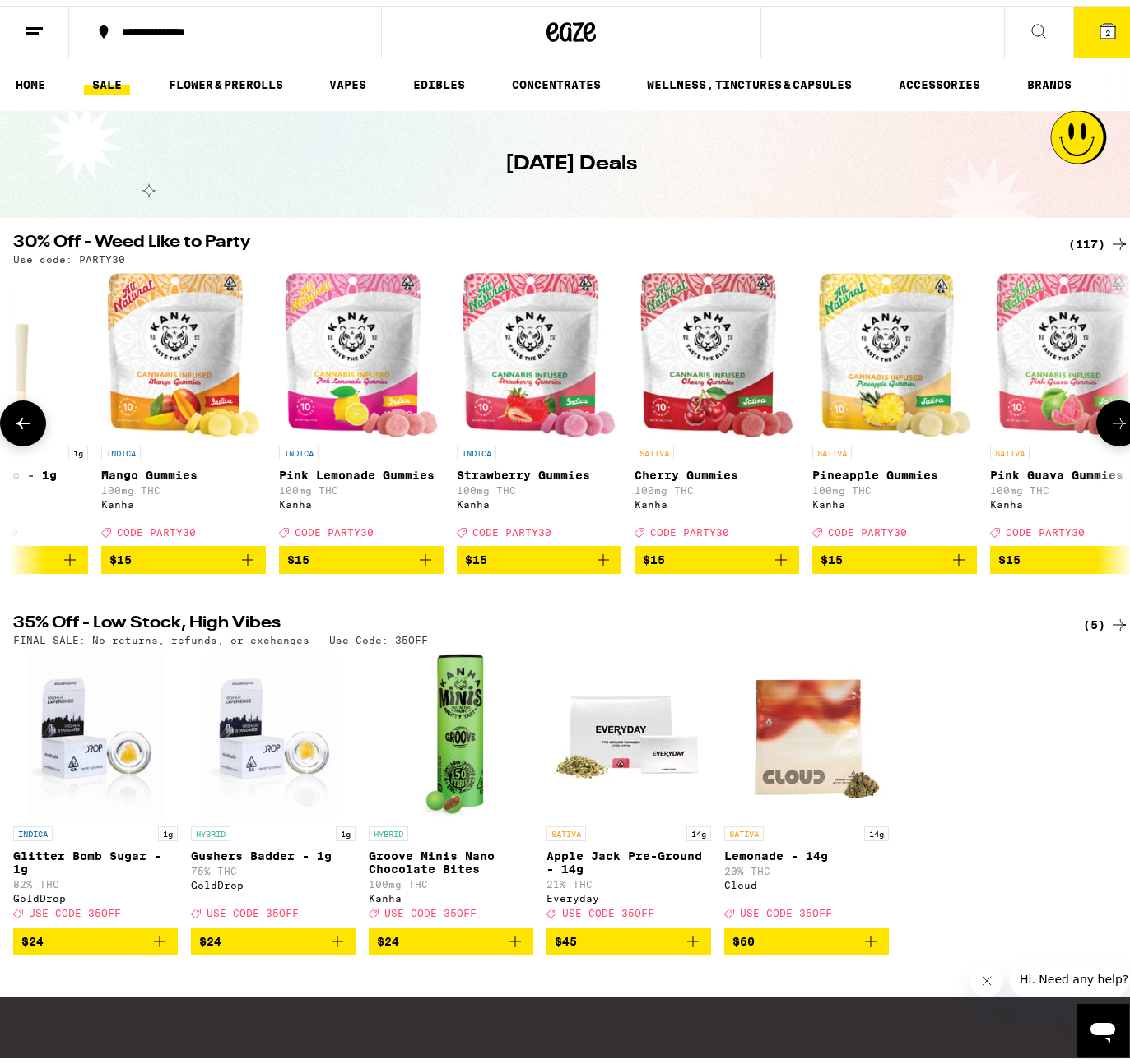
scroll to position [0, 3697]
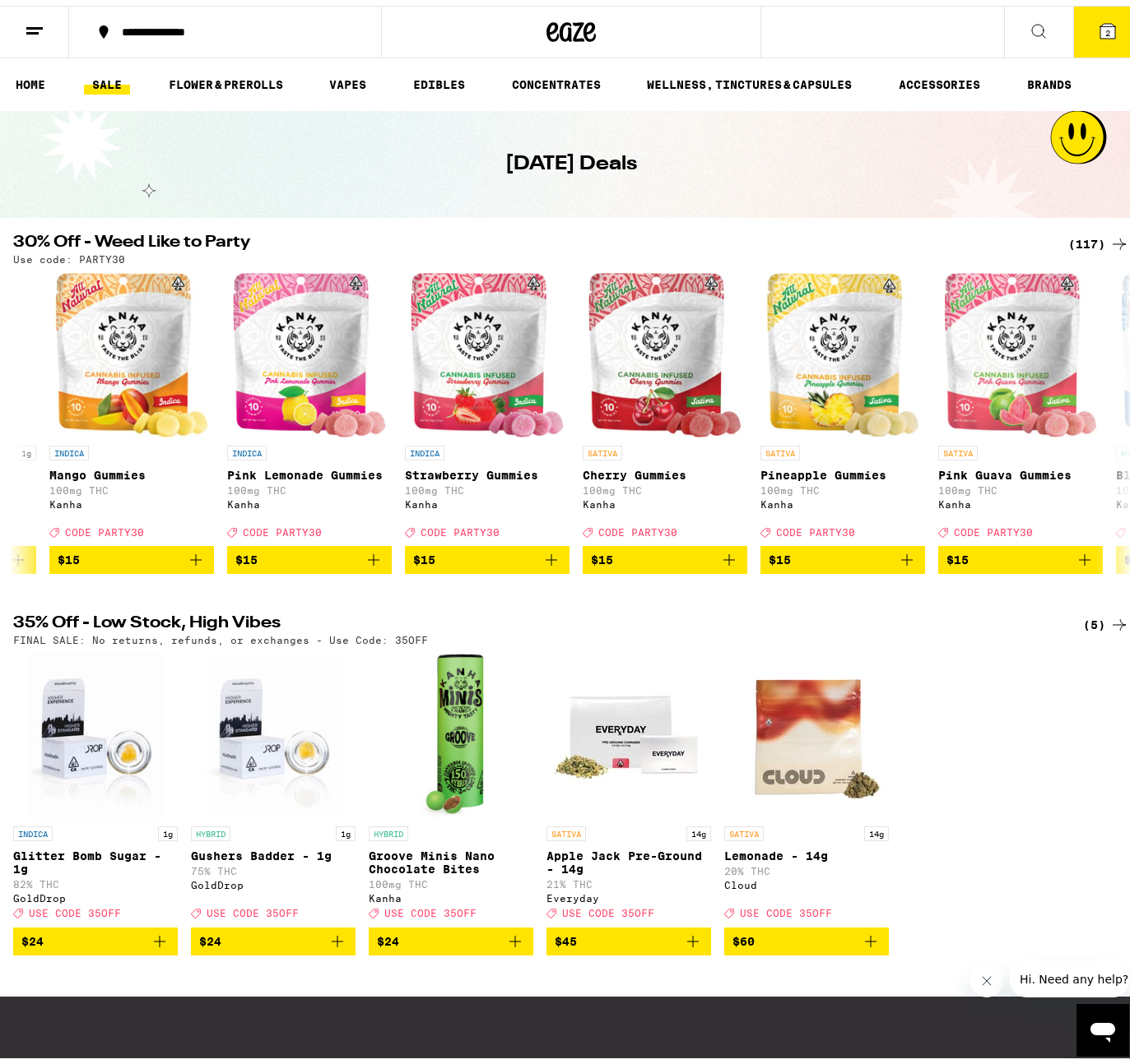
click at [1007, 24] on button at bounding box center [1038, 27] width 69 height 52
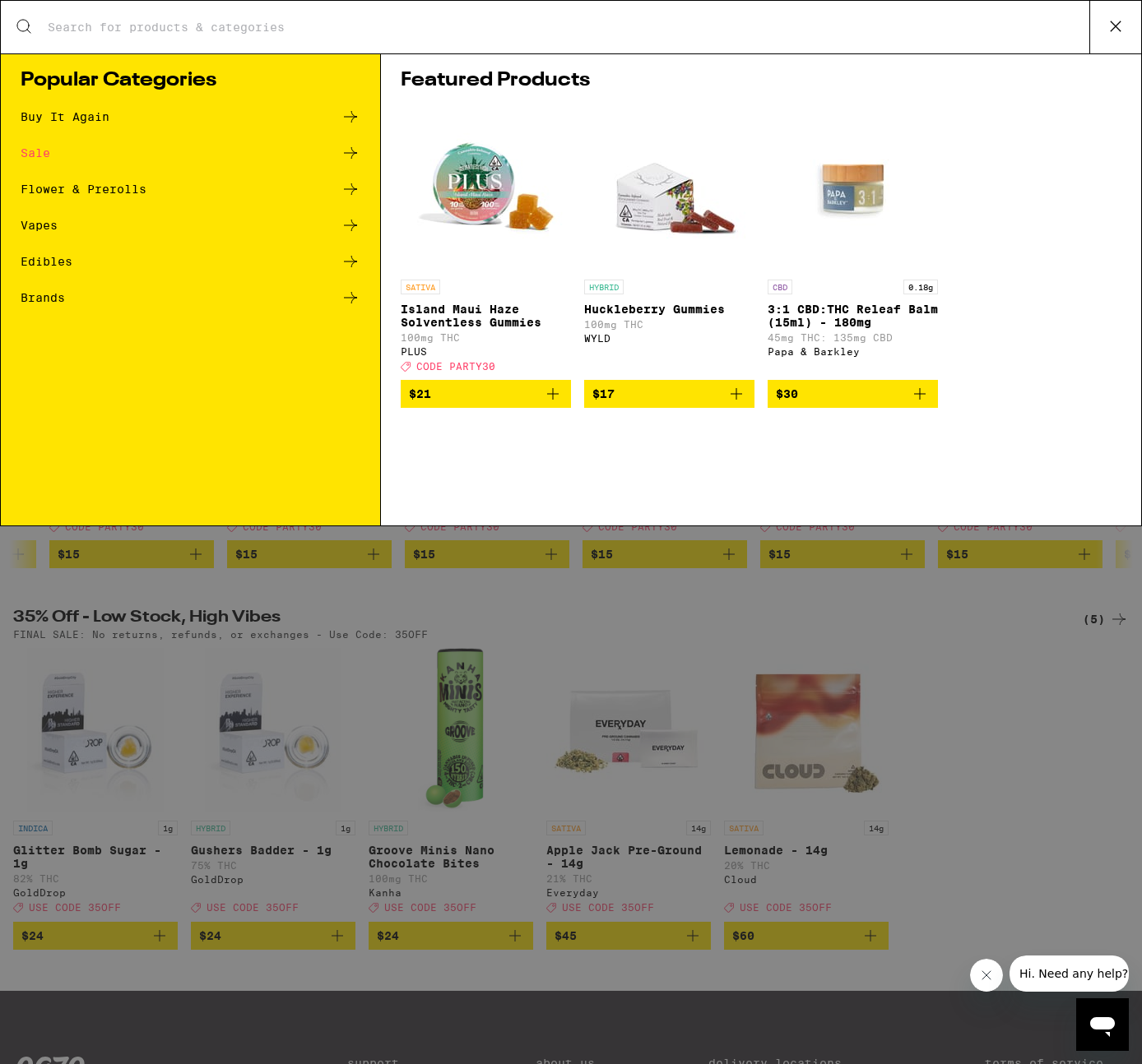
click at [58, 191] on div "Flower & Prerolls" at bounding box center [83, 189] width 126 height 12
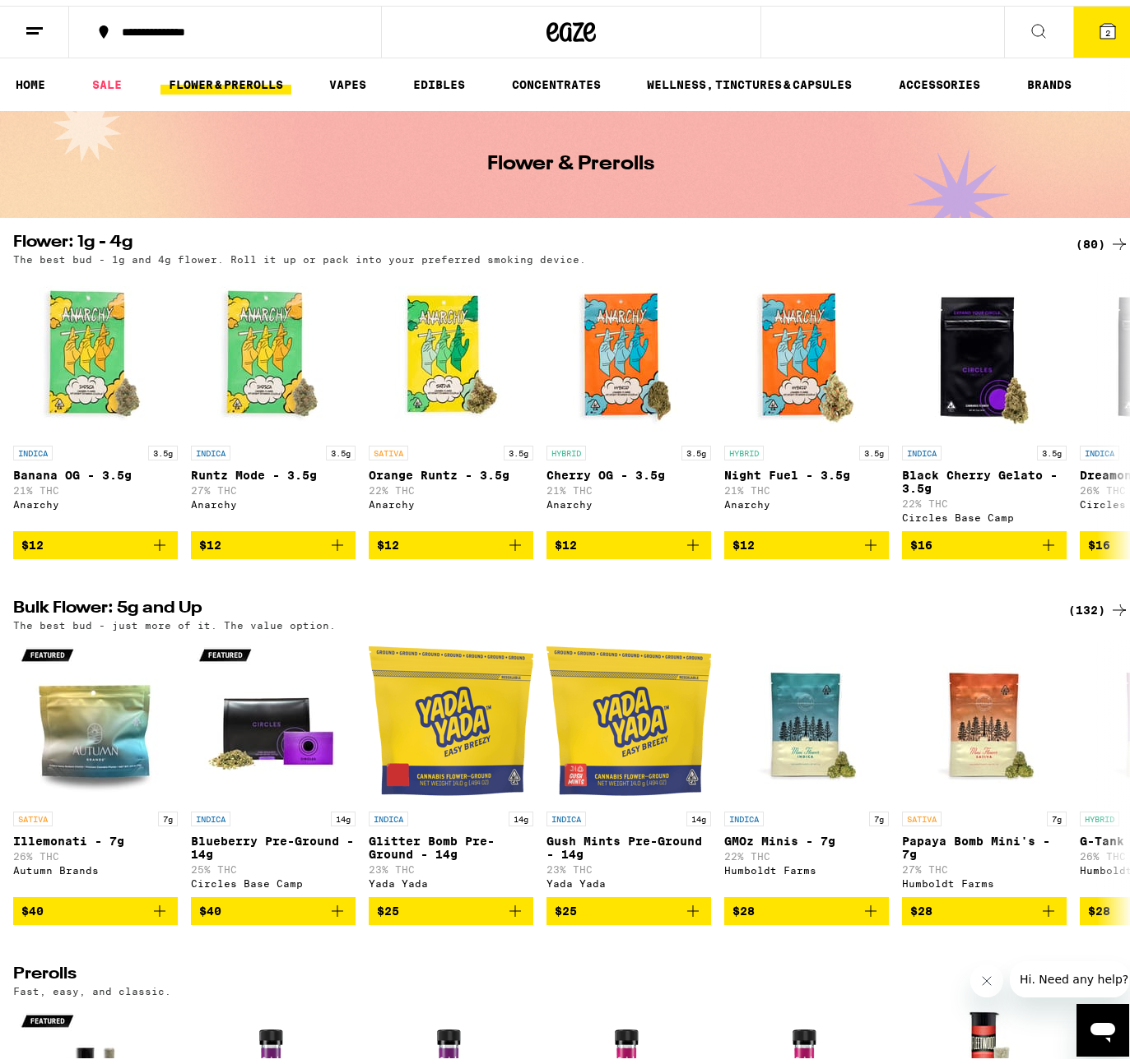
click at [1005, 24] on button at bounding box center [1038, 27] width 69 height 52
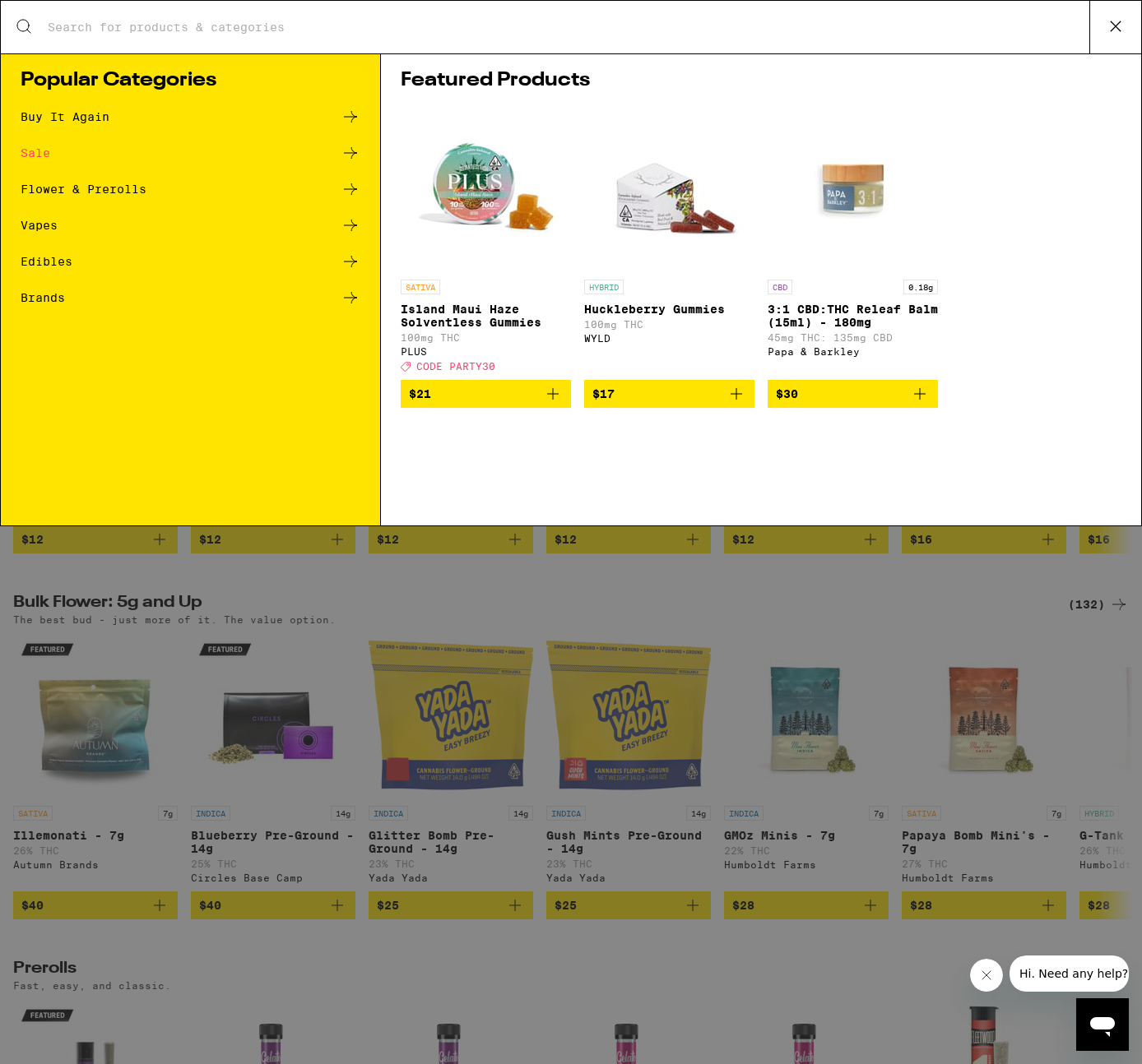
click at [343, 28] on input "Search for Products" at bounding box center [568, 28] width 1042 height 15
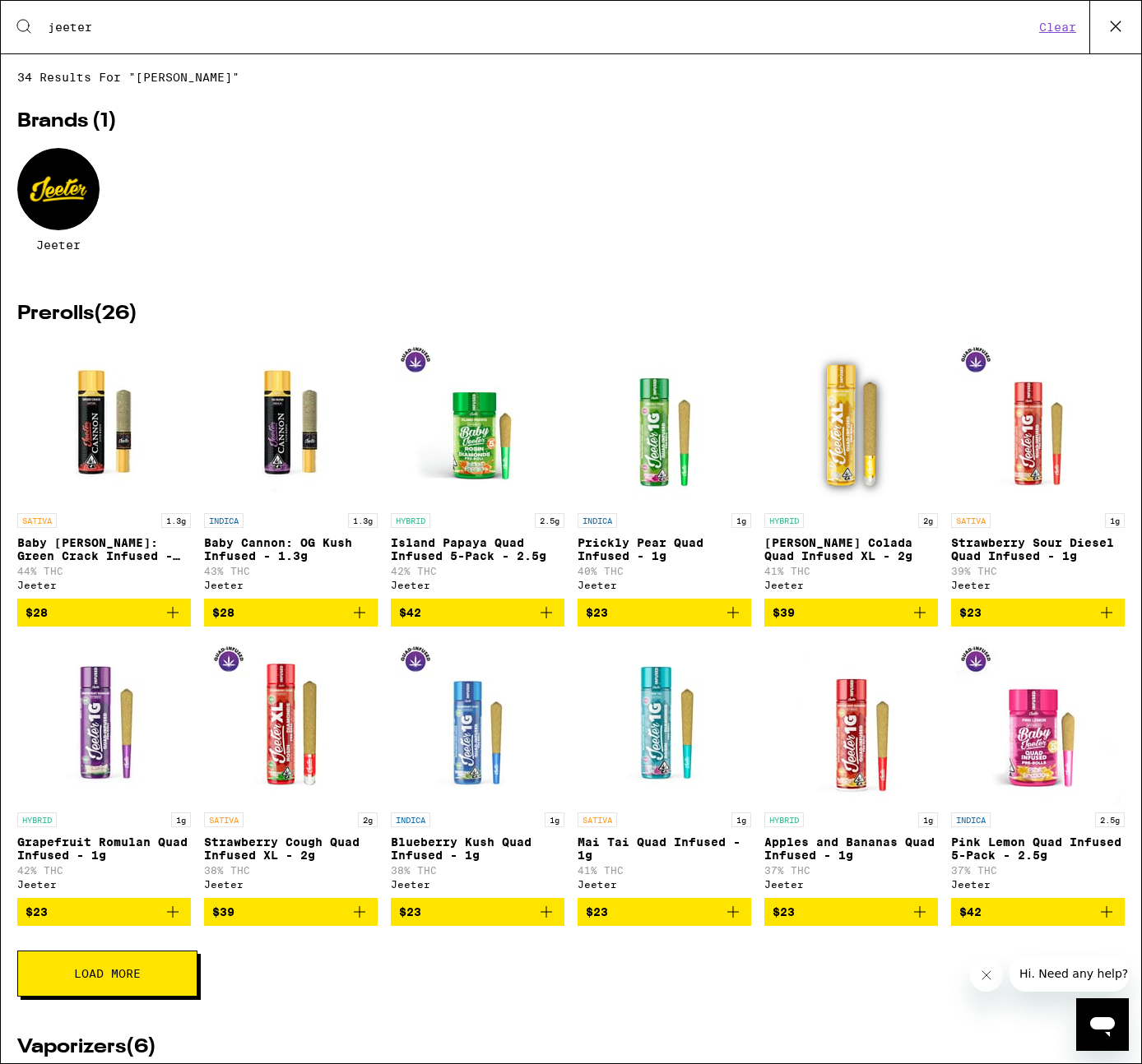
type input "jeeter"
click at [728, 922] on icon "Add to bag" at bounding box center [733, 913] width 20 height 20
click at [1103, 23] on icon at bounding box center [1115, 26] width 24 height 24
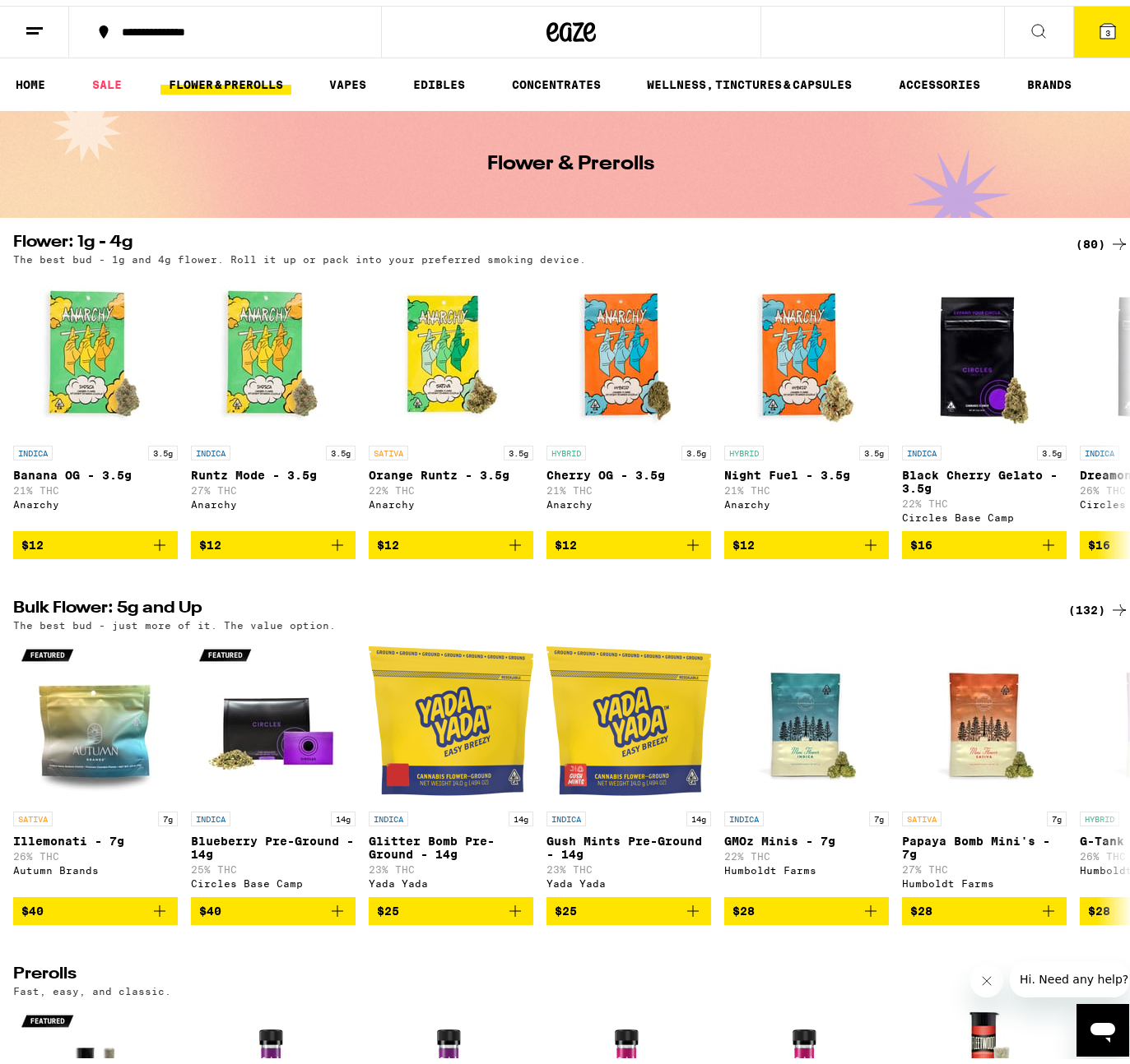
click at [1086, 39] on button "3" at bounding box center [1107, 26] width 69 height 51
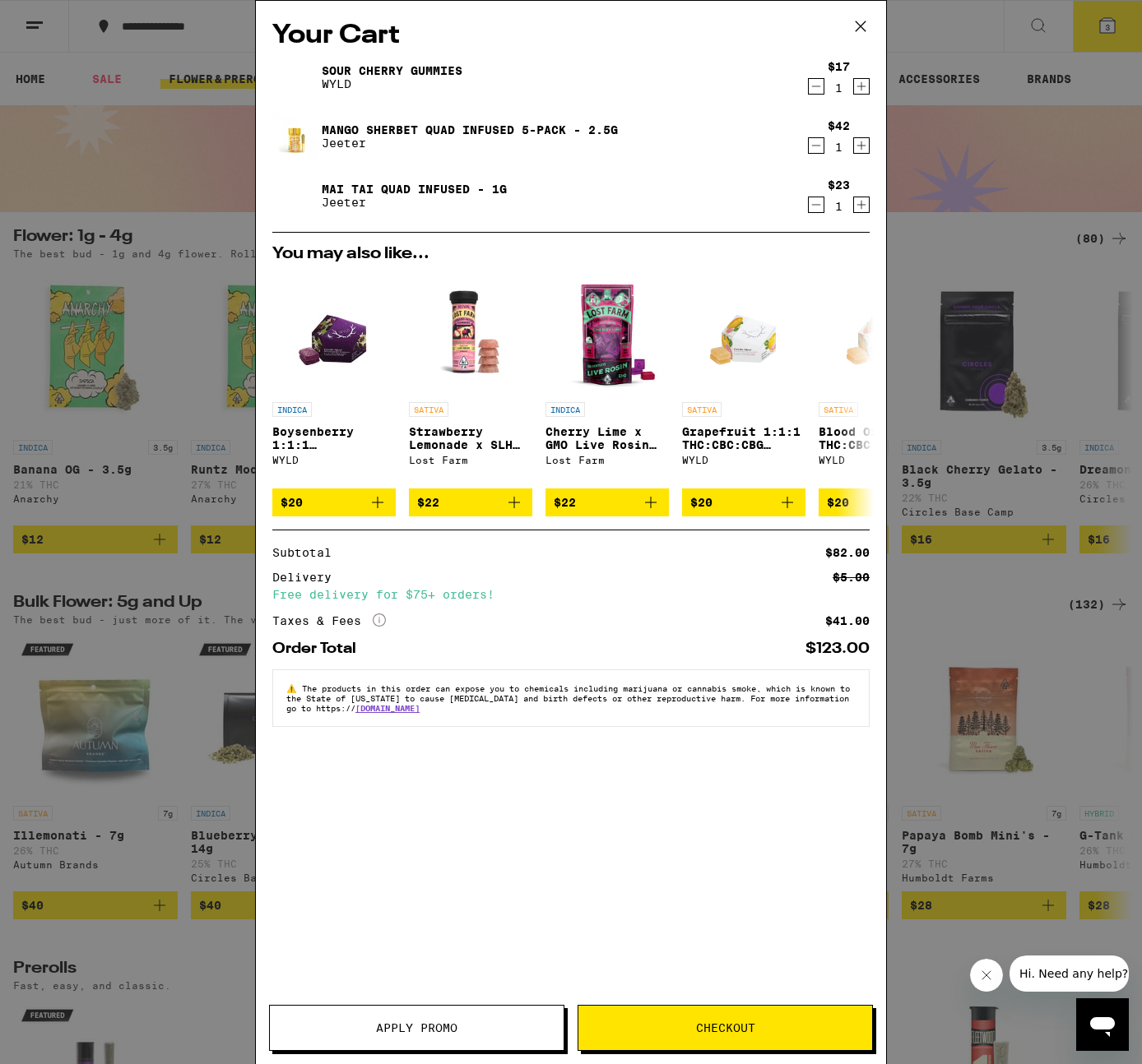
click at [812, 205] on icon "Decrement" at bounding box center [816, 205] width 15 height 20
